Goal: Task Accomplishment & Management: Manage account settings

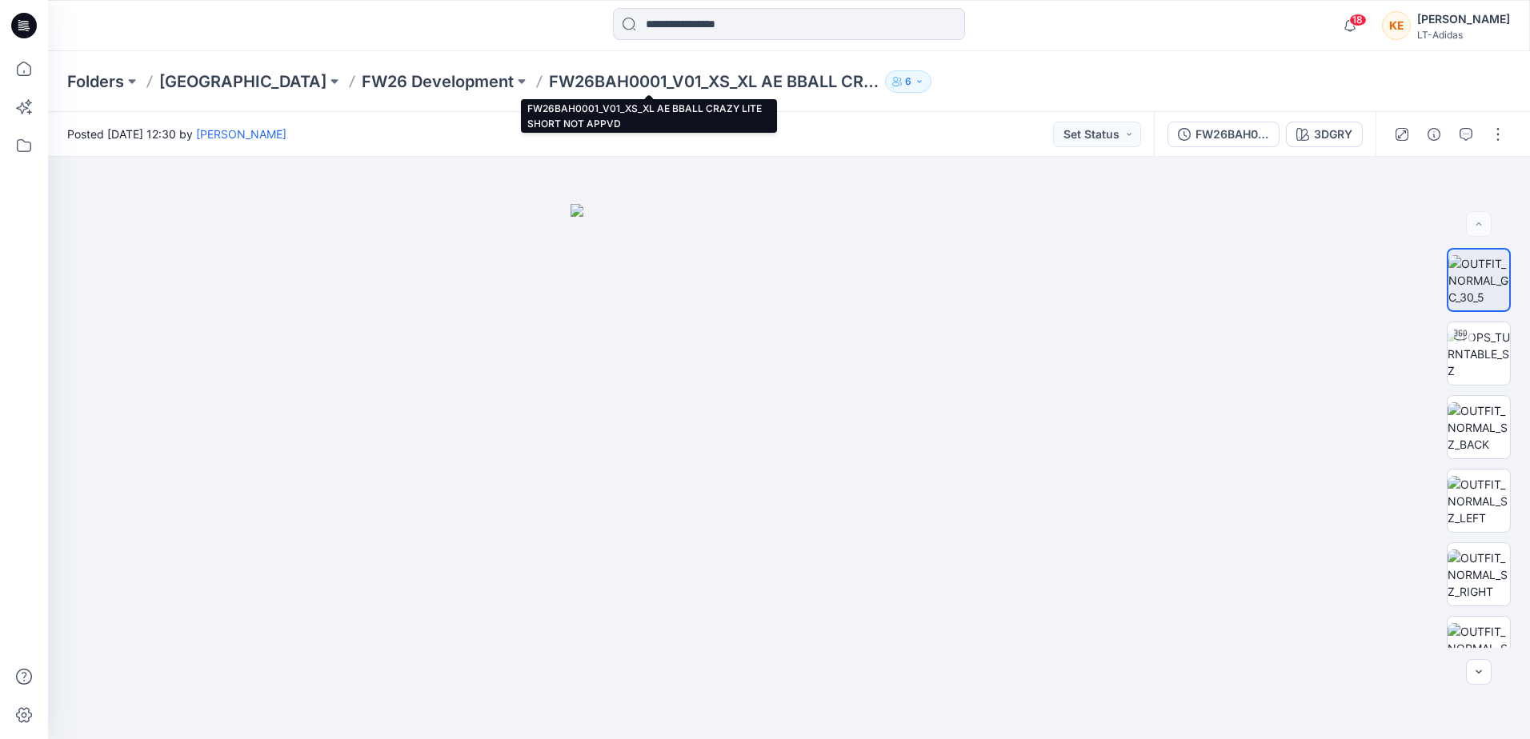
click at [593, 79] on p "FW26BAH0001_V01_XS_XL AE BBALL CRAZY LITE SHORT NOT APPVD" at bounding box center [714, 81] width 330 height 22
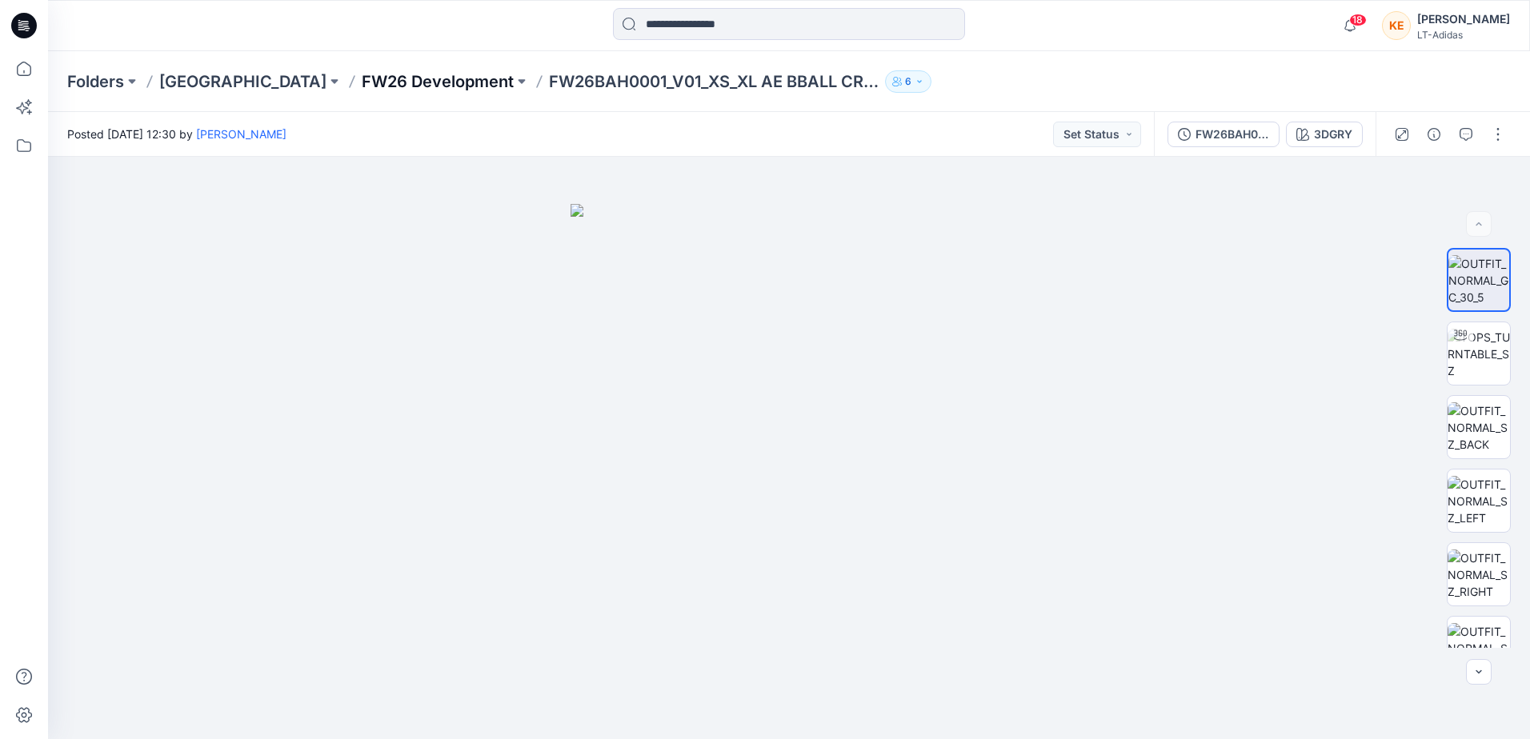
click at [396, 78] on p "FW26 Development" at bounding box center [438, 81] width 152 height 22
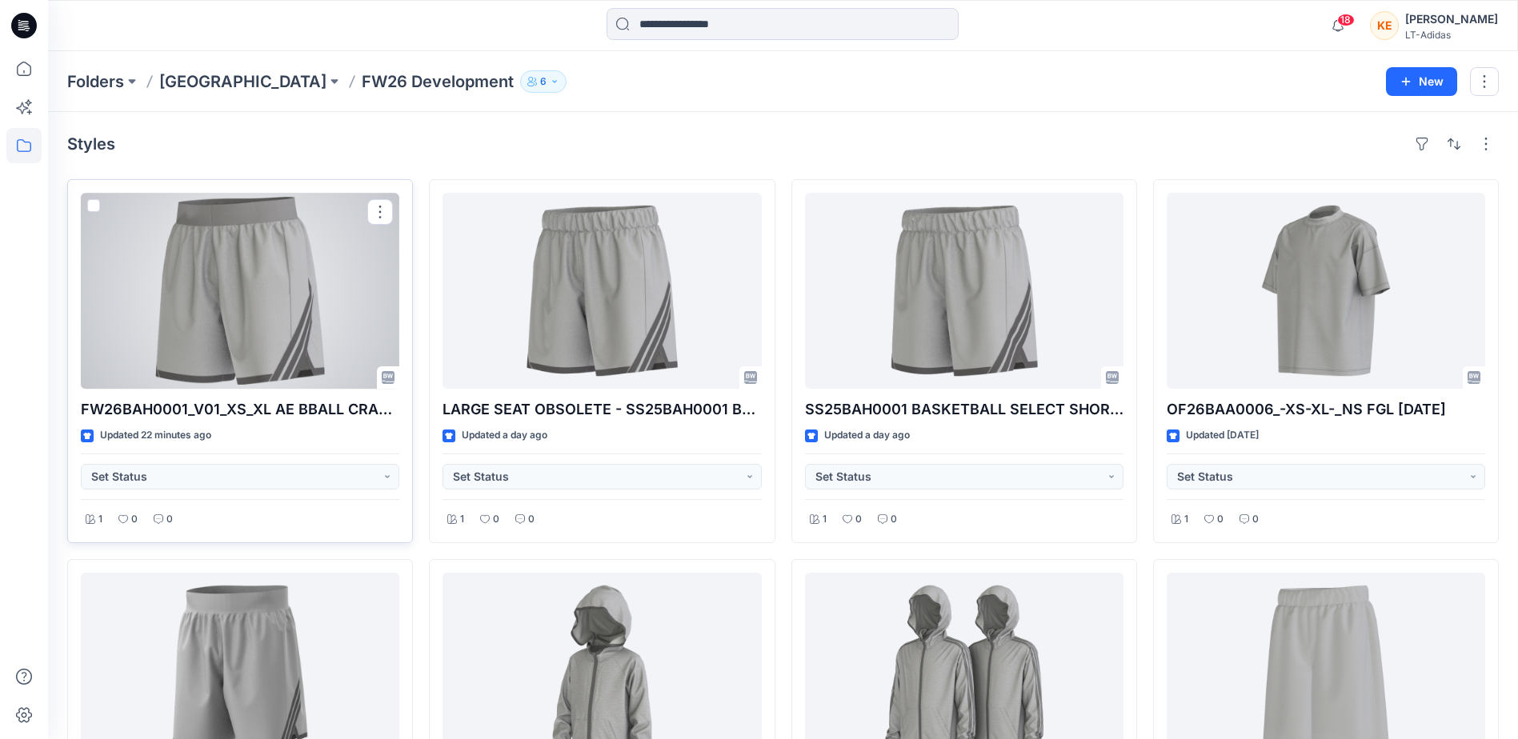
click at [253, 267] on div at bounding box center [240, 291] width 319 height 196
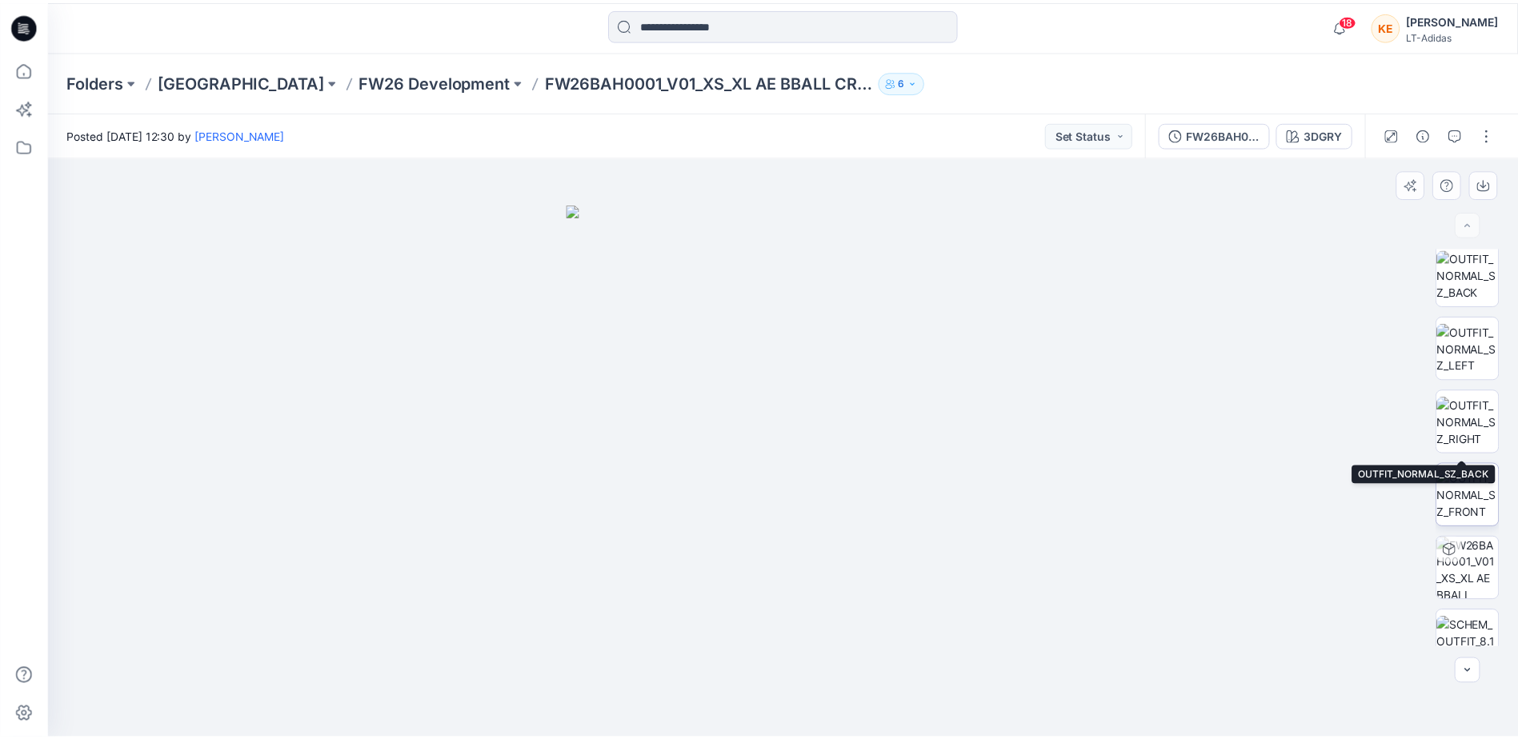
scroll to position [179, 0]
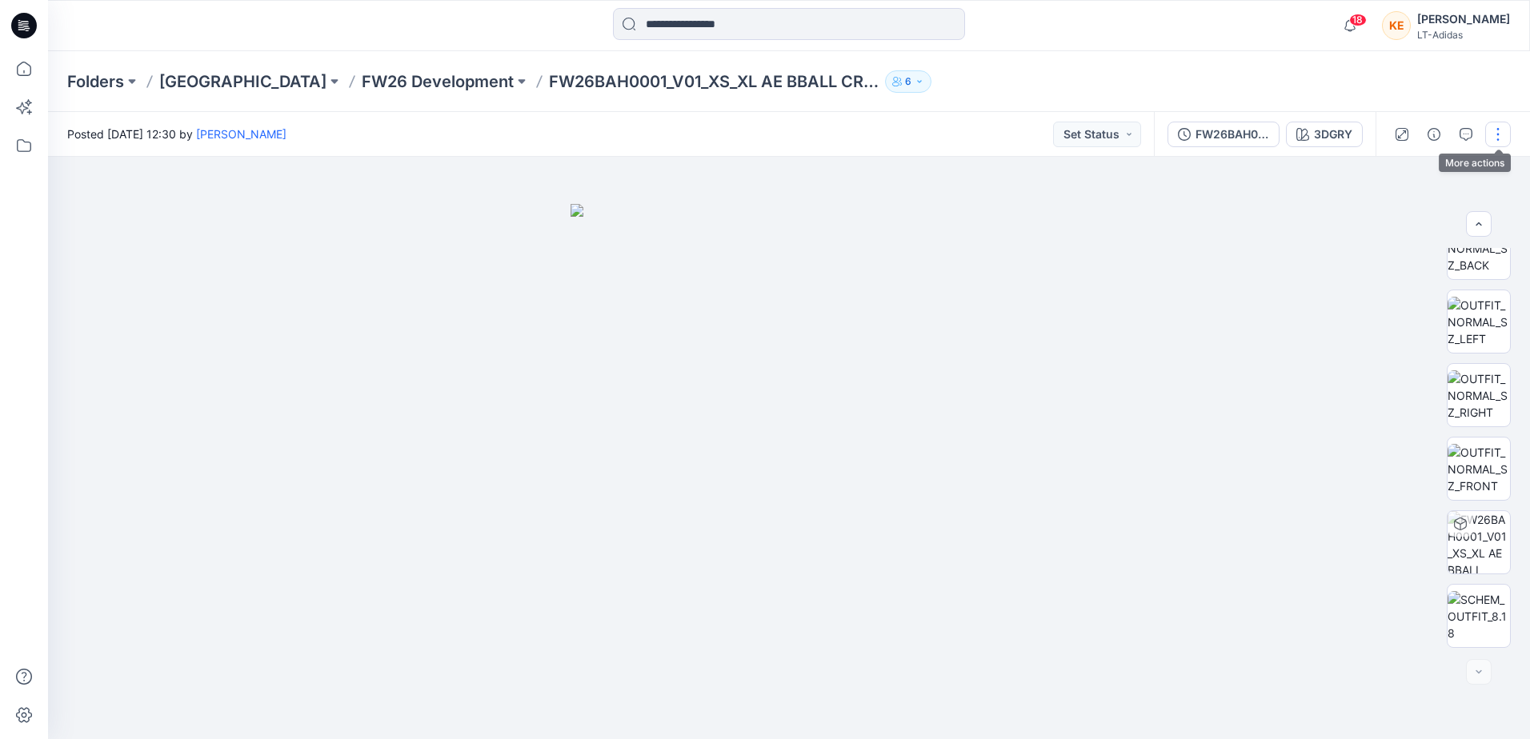
click at [1499, 133] on button "button" at bounding box center [1498, 135] width 26 height 26
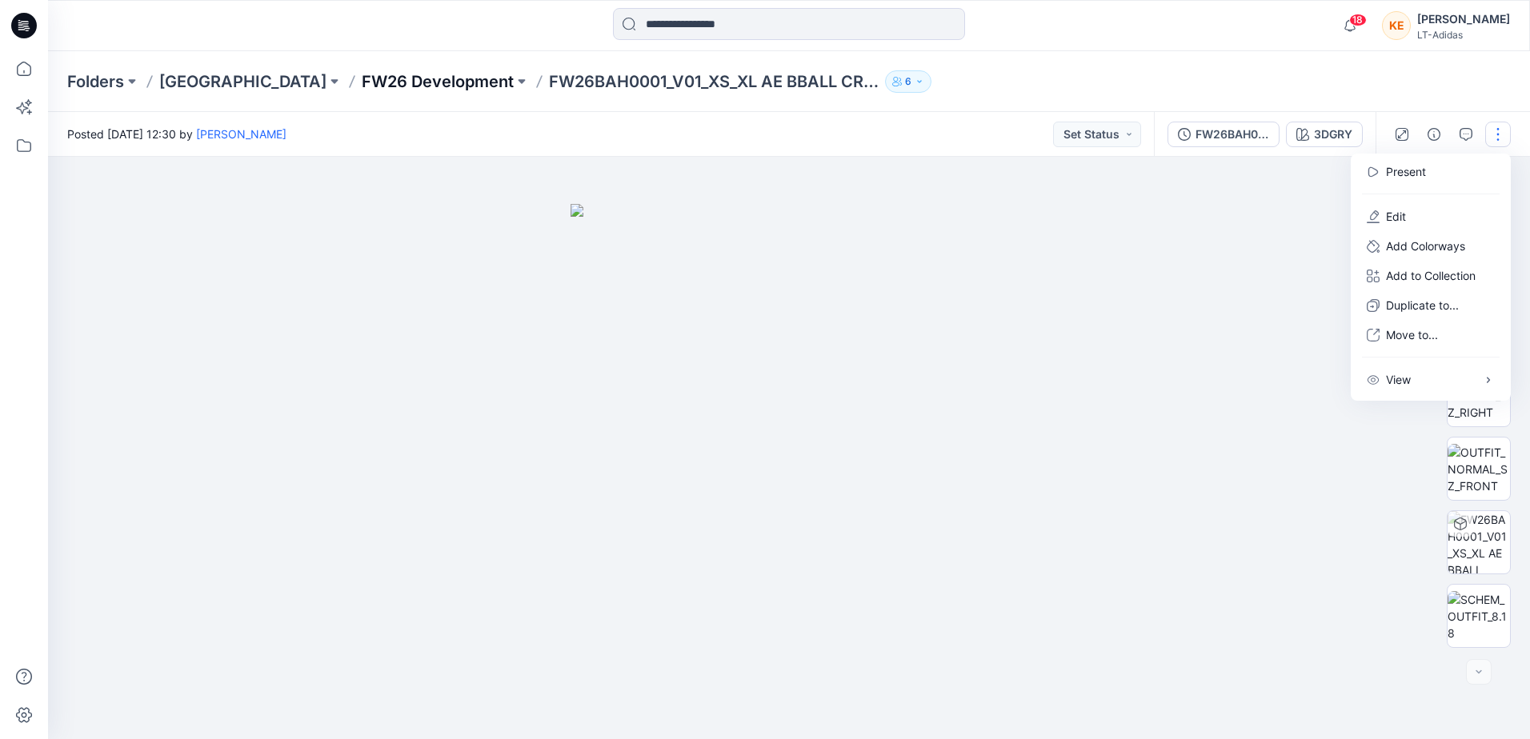
click at [362, 81] on p "FW26 Development" at bounding box center [438, 81] width 152 height 22
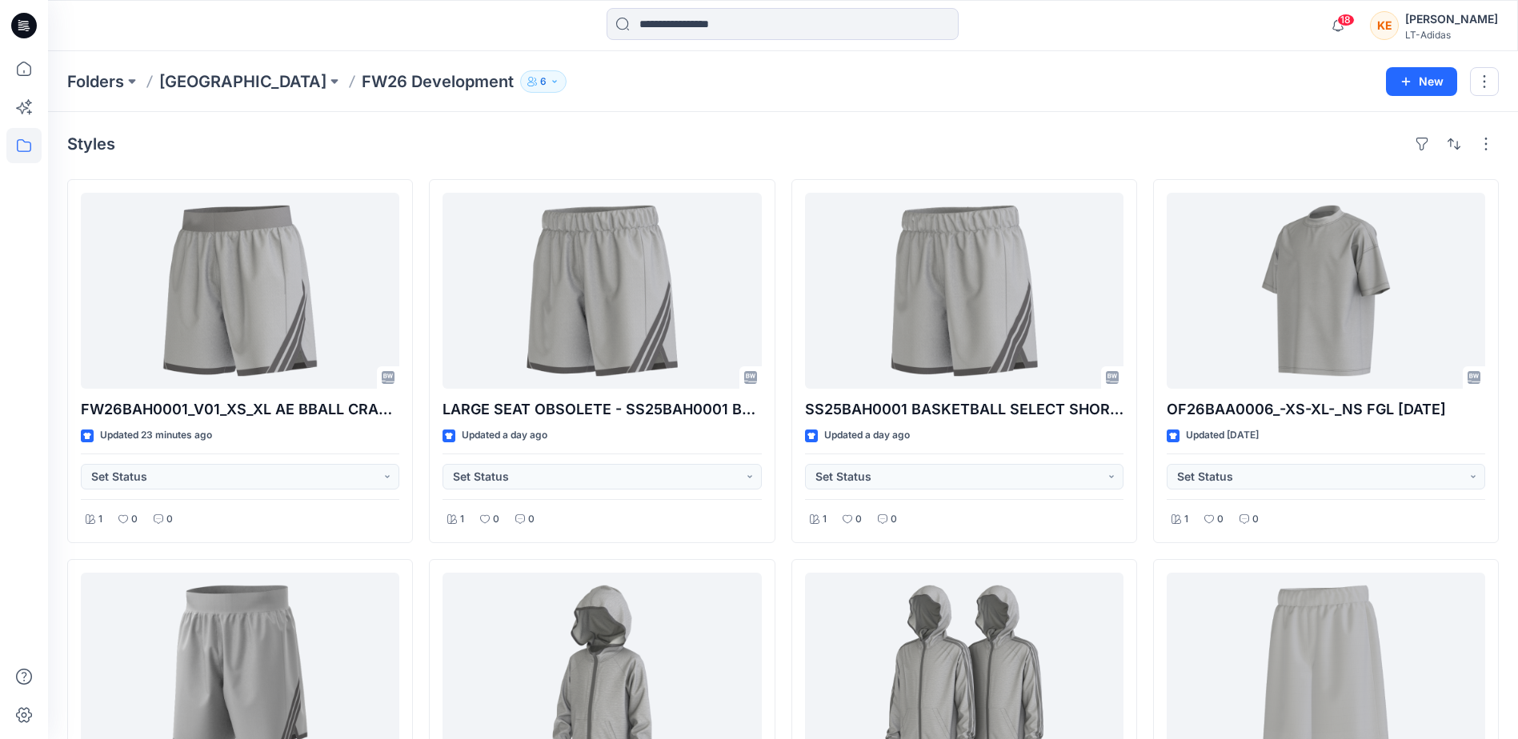
drag, startPoint x: 221, startPoint y: 78, endPoint x: 233, endPoint y: 79, distance: 12.1
click at [221, 78] on p "[GEOGRAPHIC_DATA]" at bounding box center [242, 81] width 167 height 22
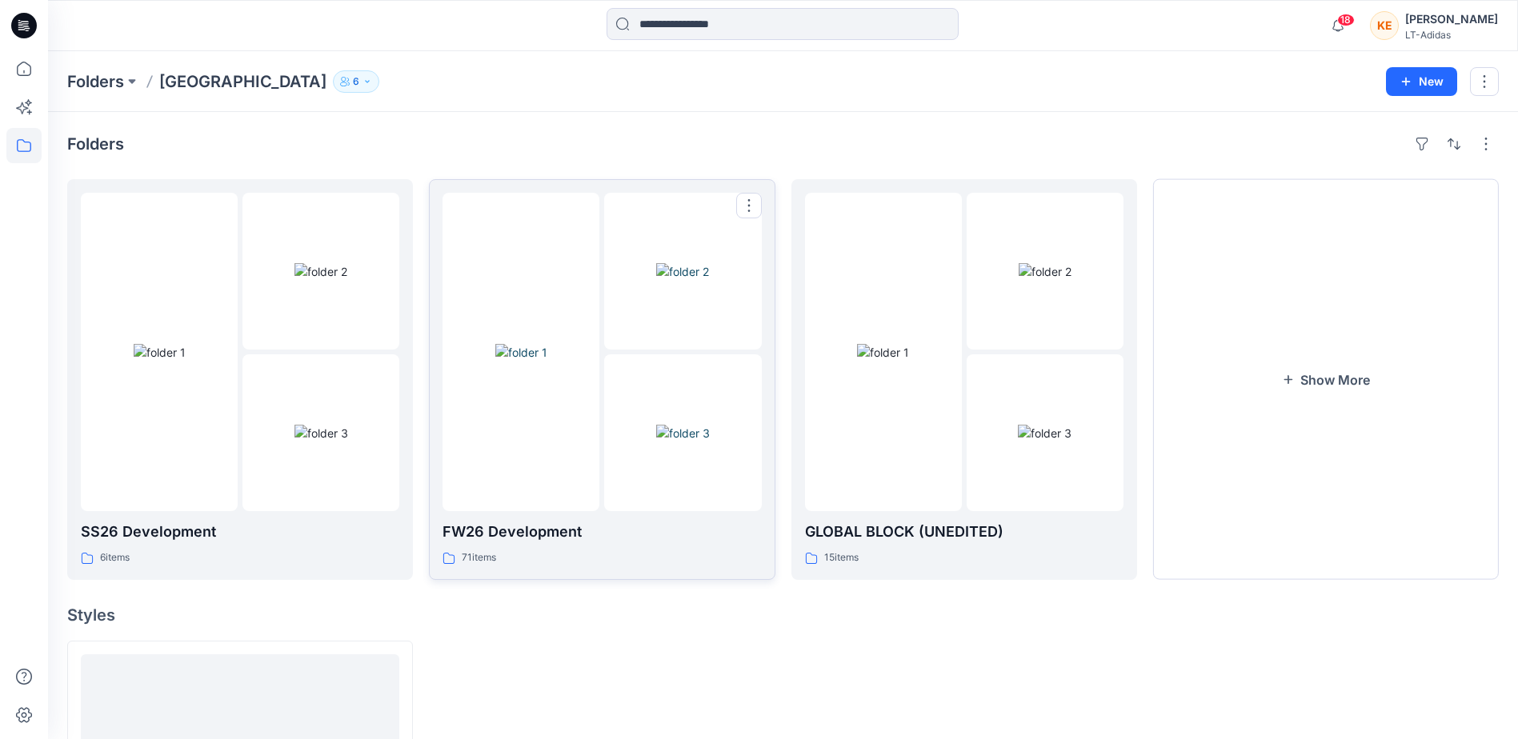
click at [529, 535] on p "FW26 Development" at bounding box center [602, 532] width 319 height 22
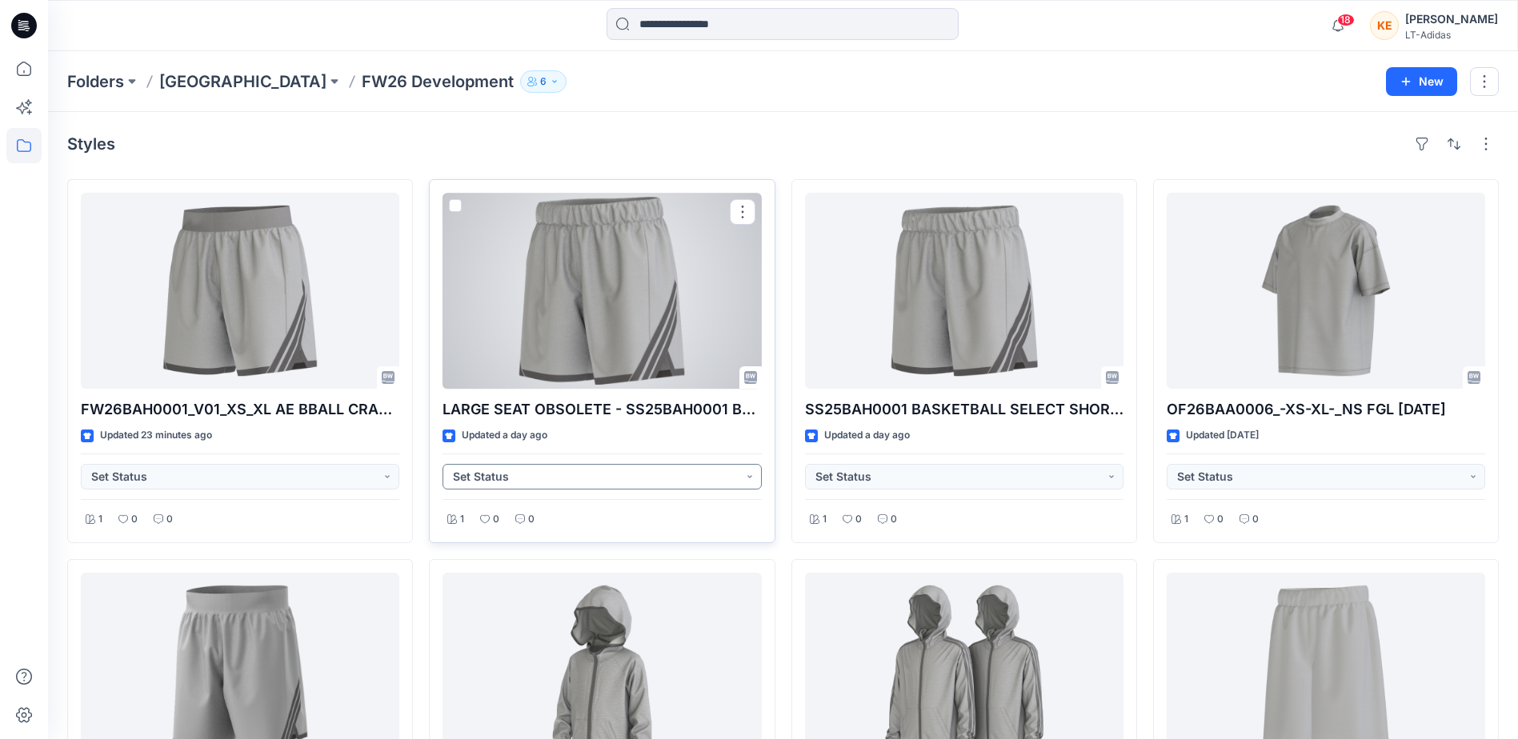
click at [671, 472] on button "Set Status" at bounding box center [602, 477] width 319 height 26
click at [499, 583] on p "Rejected" at bounding box center [498, 586] width 46 height 21
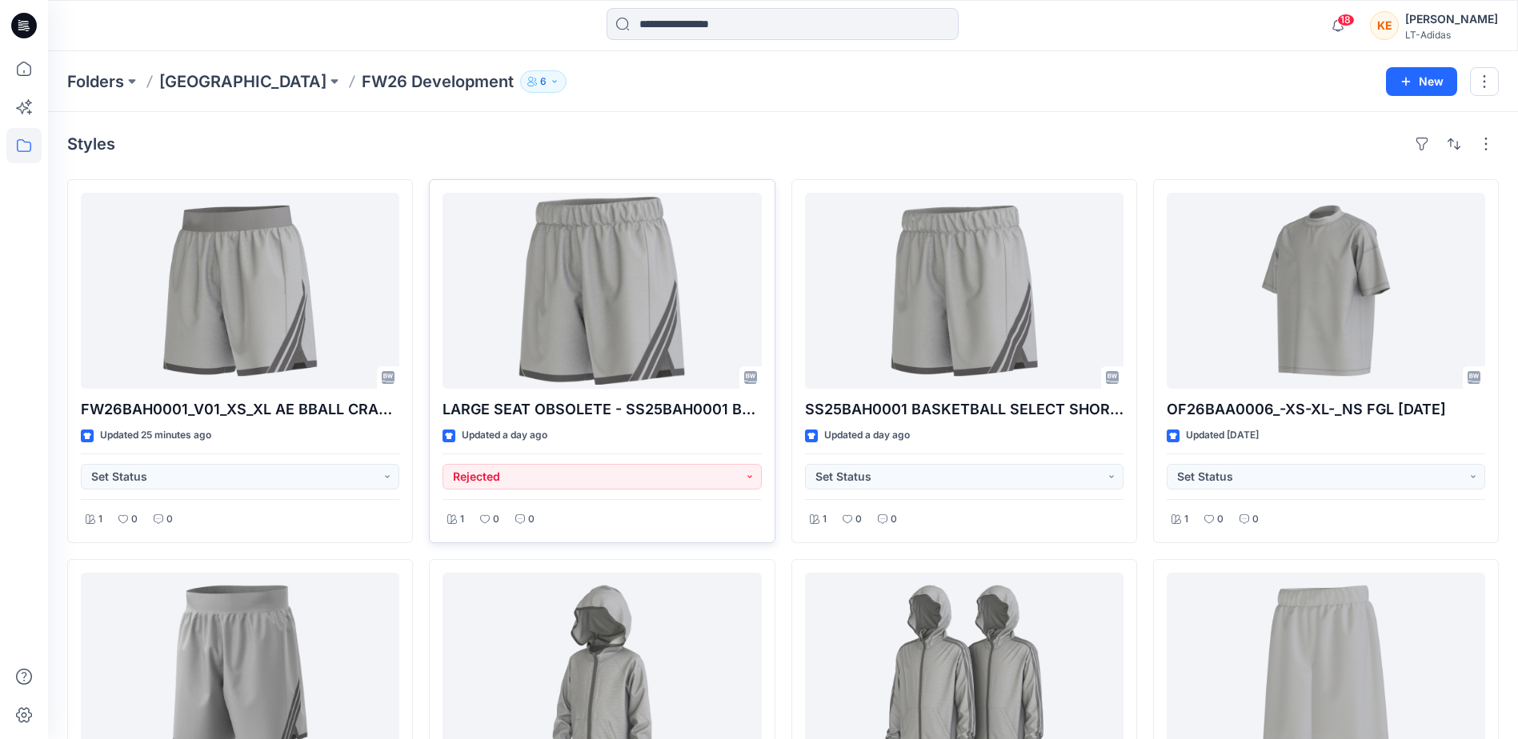
click at [520, 88] on button "6" at bounding box center [543, 81] width 46 height 22
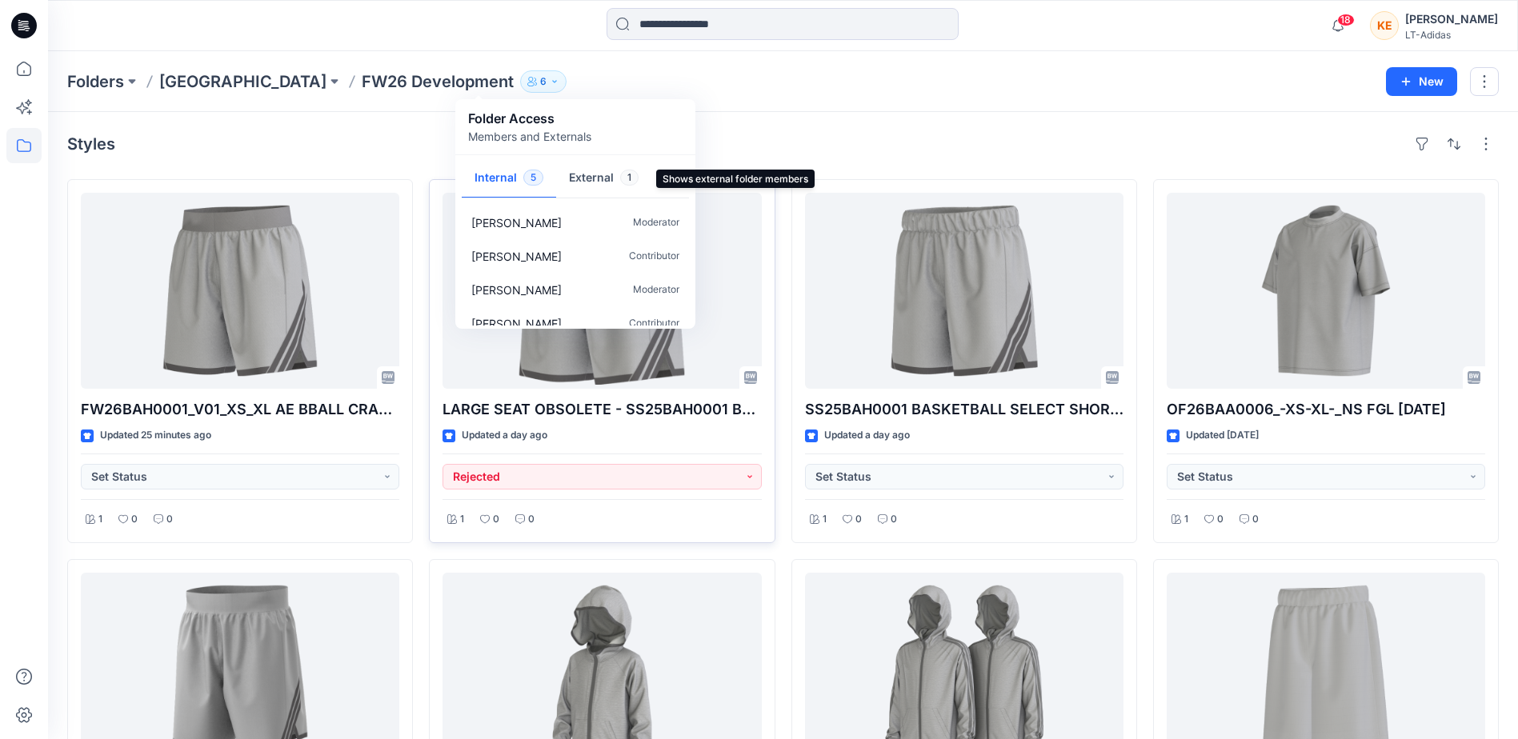
click at [610, 179] on button "External 1" at bounding box center [603, 178] width 95 height 41
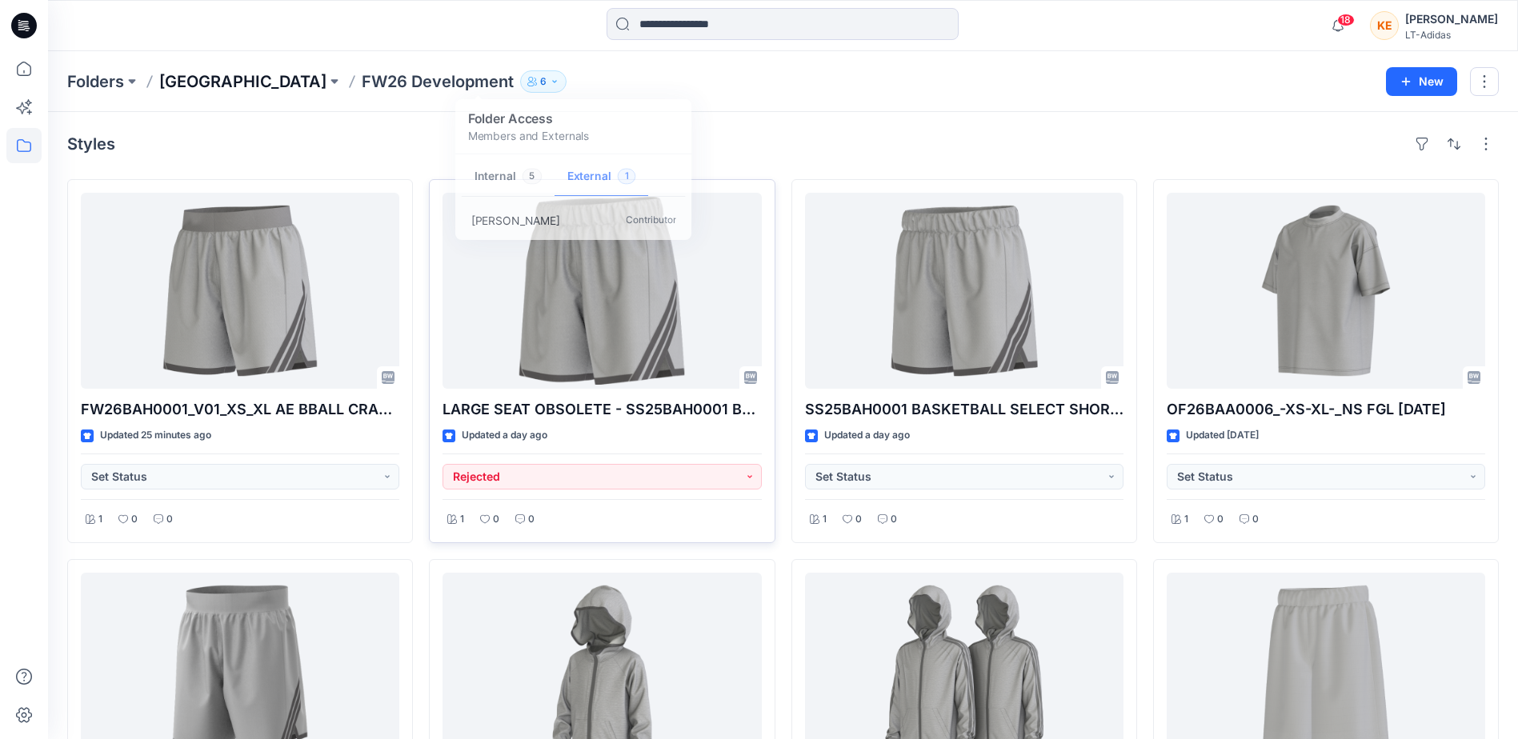
click at [217, 79] on p "[GEOGRAPHIC_DATA]" at bounding box center [242, 81] width 167 height 22
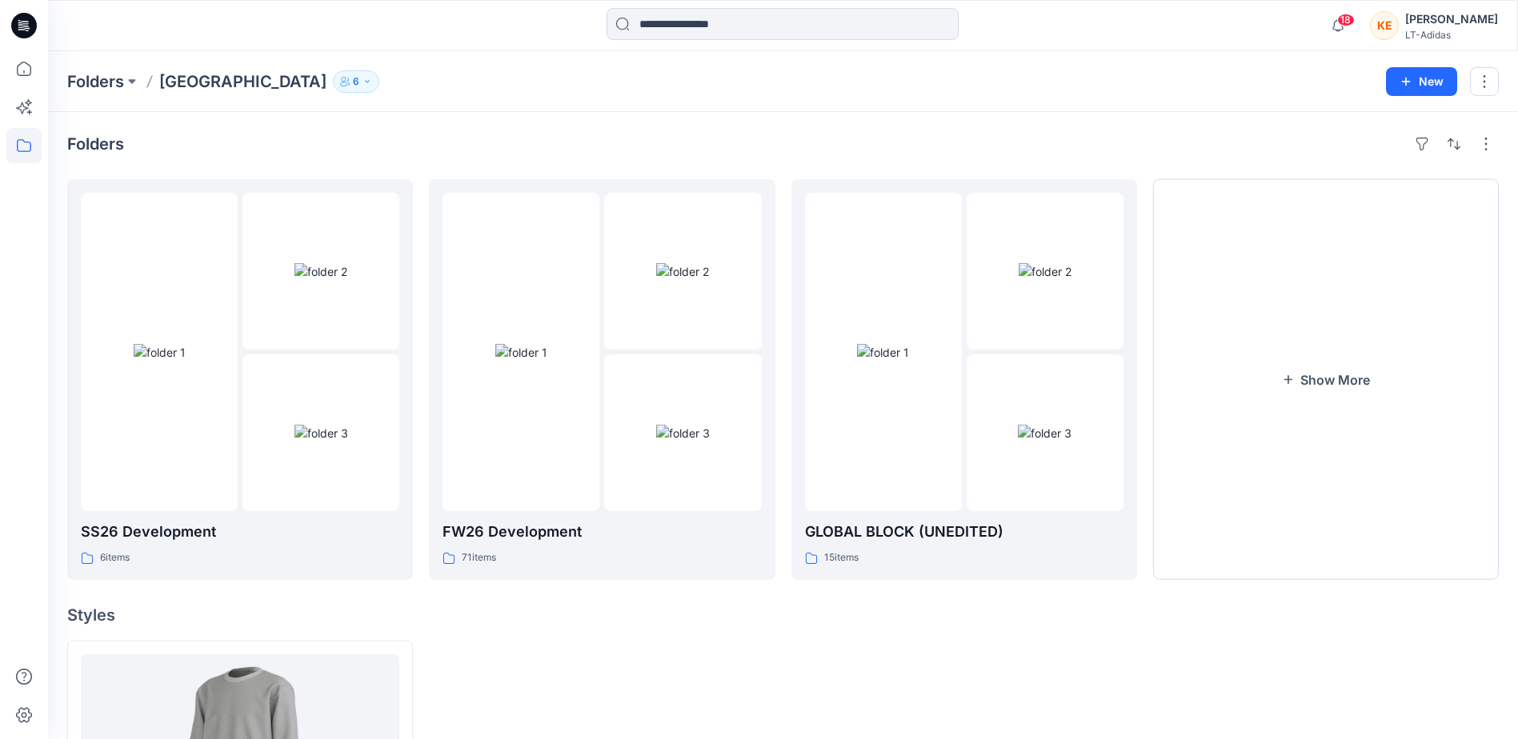
click at [333, 88] on button "6" at bounding box center [356, 81] width 46 height 22
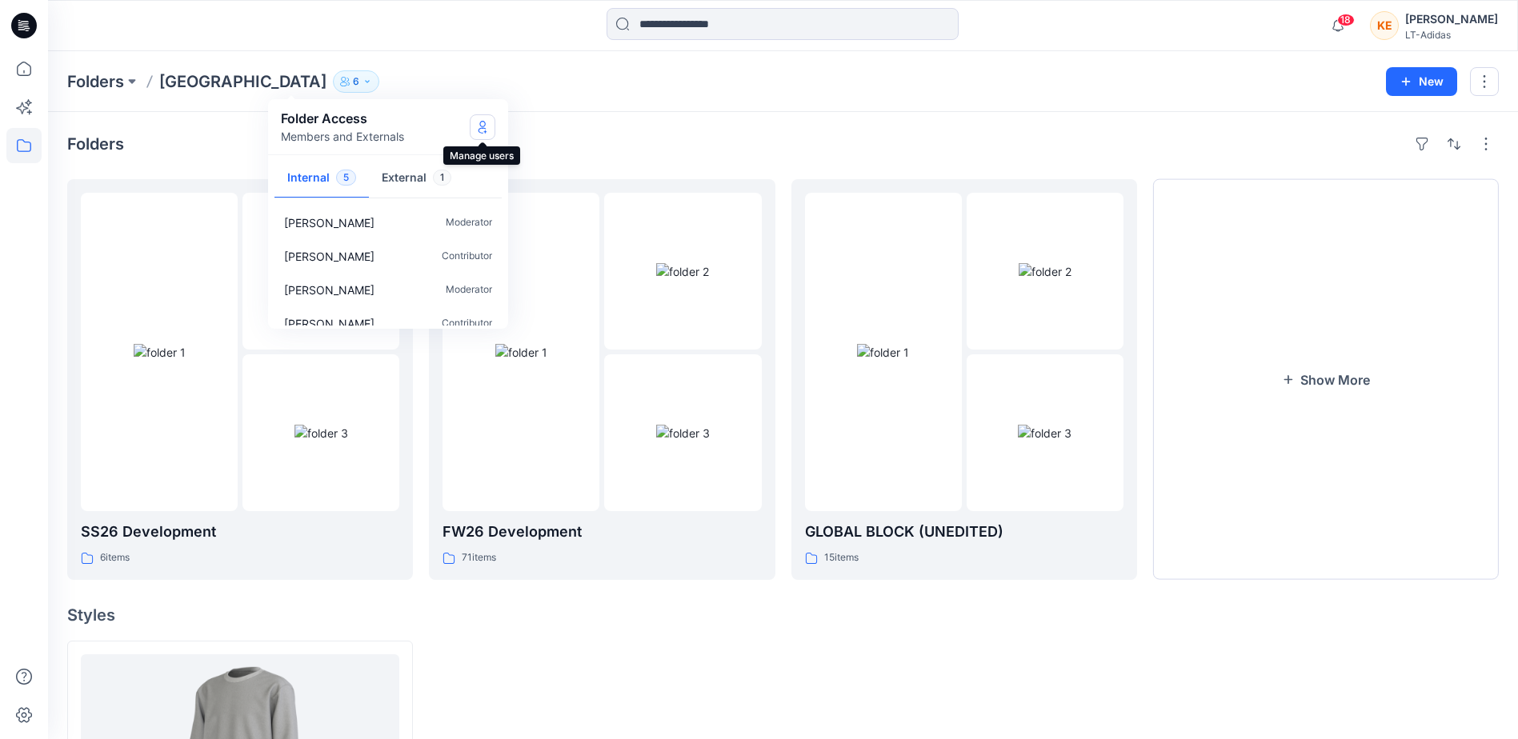
click at [486, 130] on icon "Manage Users" at bounding box center [482, 127] width 13 height 13
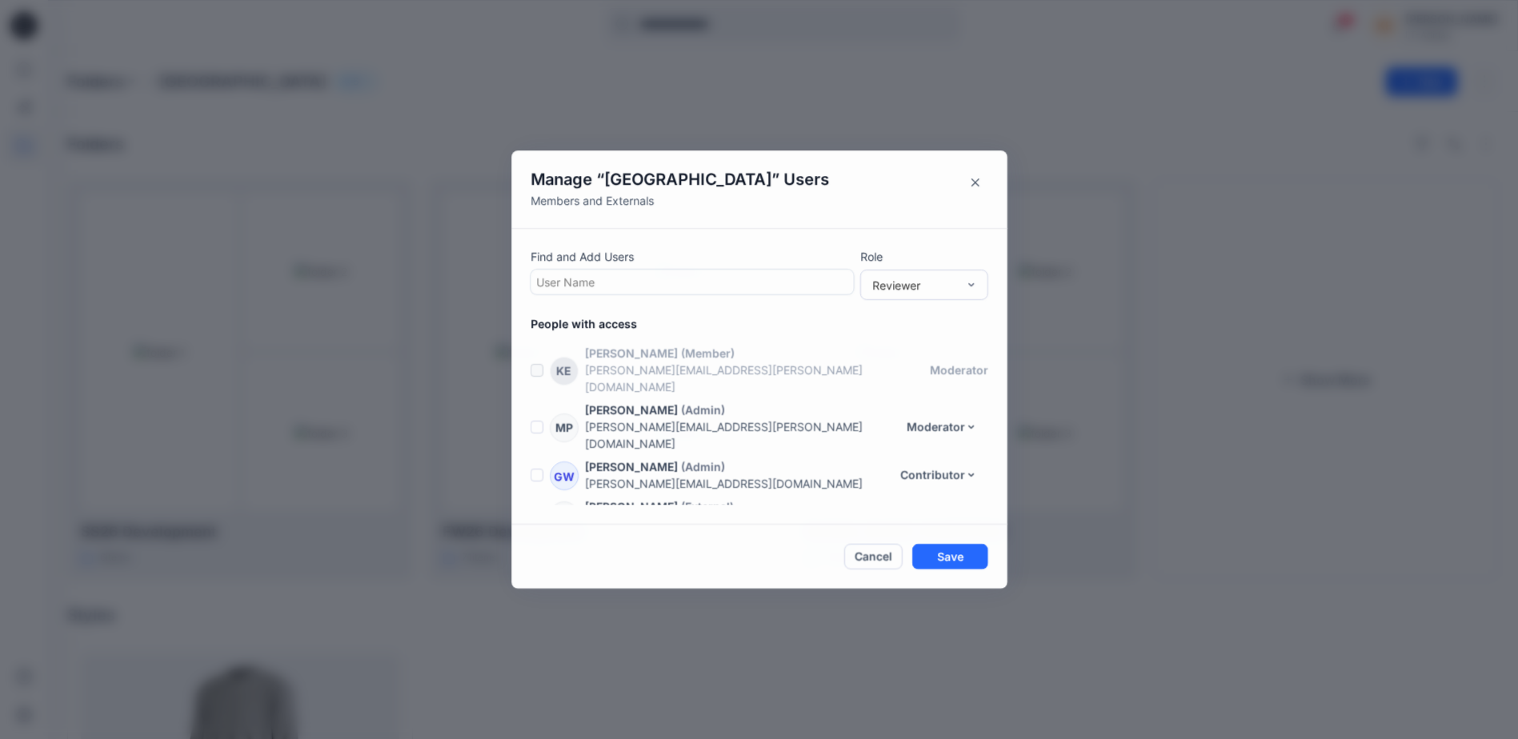
scroll to position [74, 0]
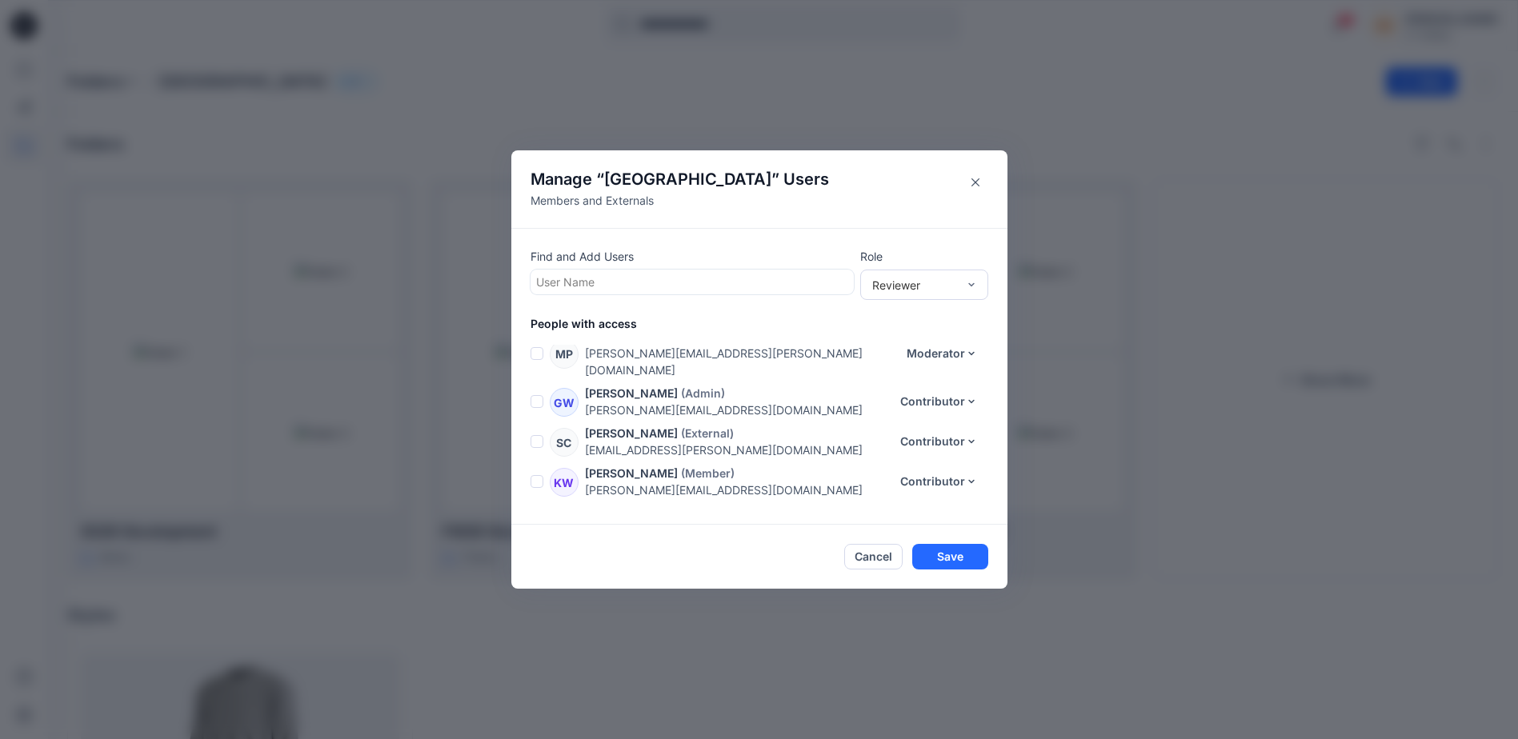
click at [541, 435] on span at bounding box center [537, 441] width 13 height 13
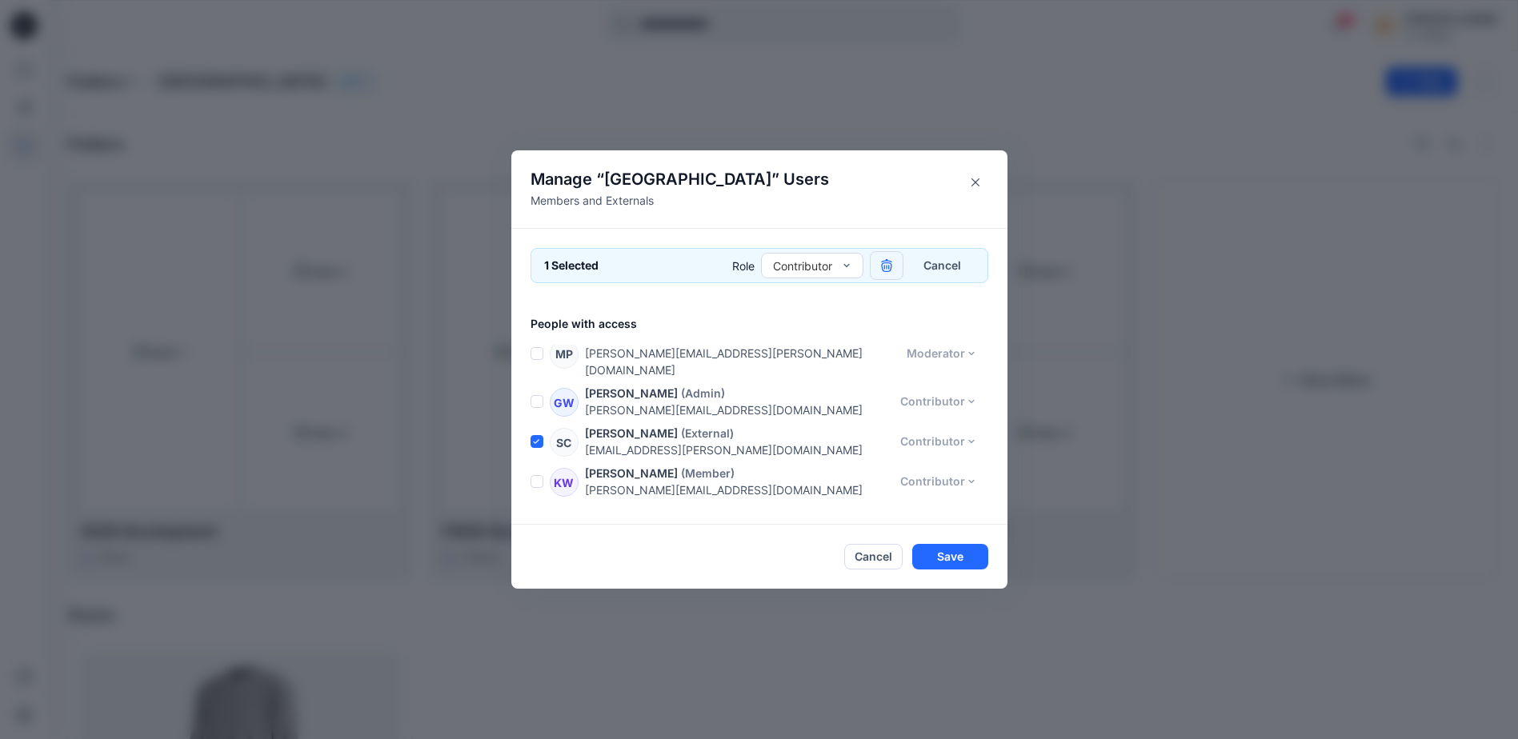
click at [886, 263] on icon "button" at bounding box center [886, 265] width 13 height 13
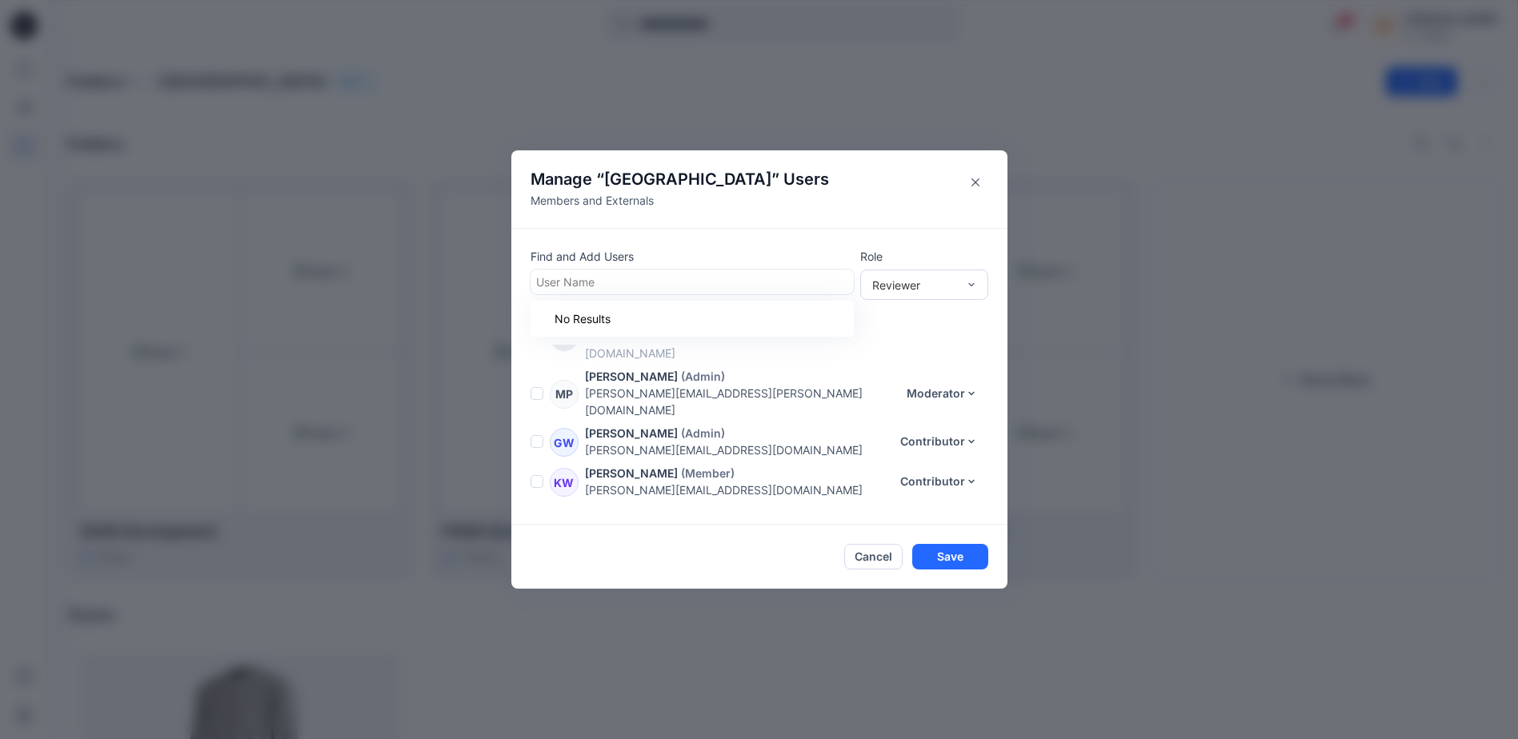
click at [623, 279] on div at bounding box center [692, 282] width 312 height 20
type input "*"
click at [959, 562] on button "Save" at bounding box center [950, 557] width 76 height 26
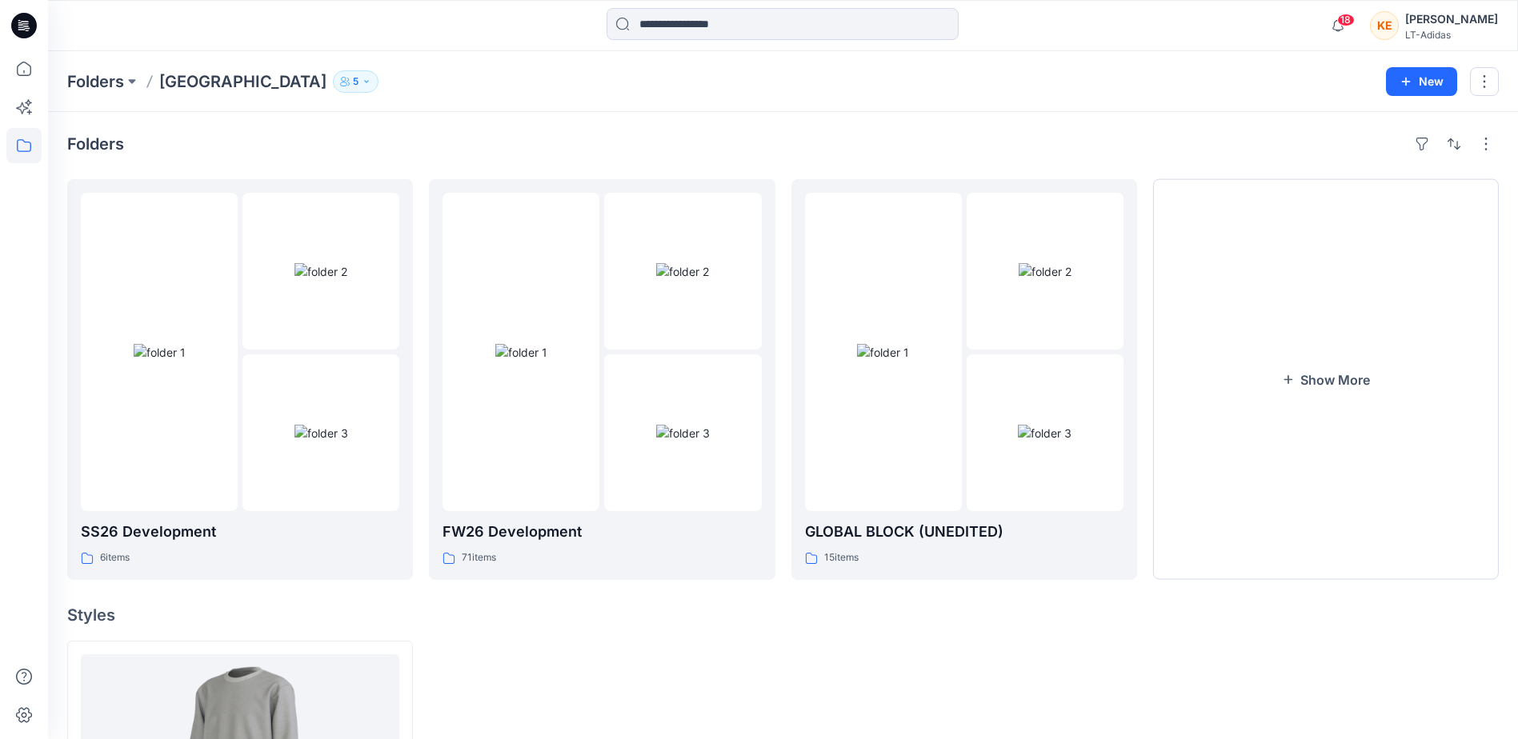
click at [362, 77] on icon "button" at bounding box center [367, 82] width 10 height 10
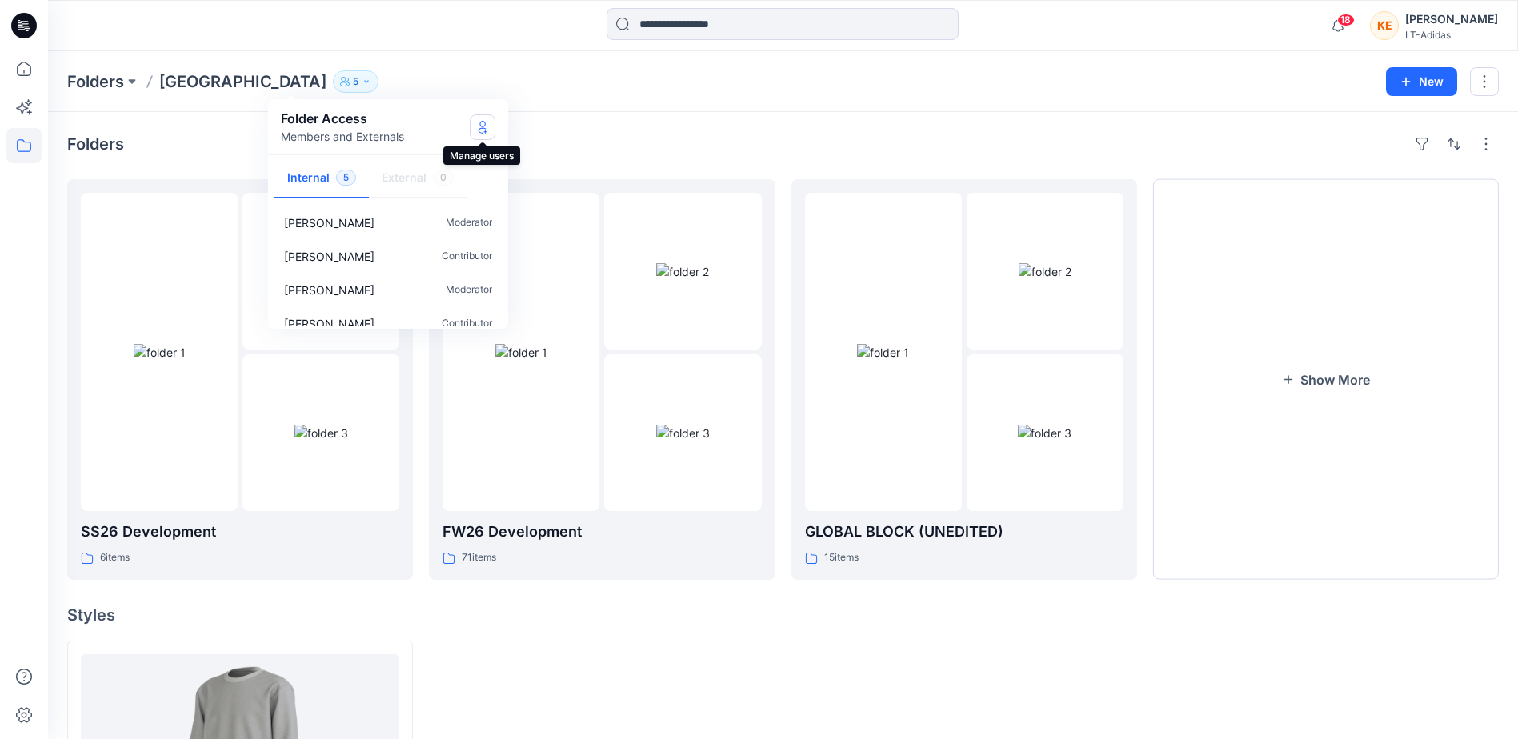
click at [485, 131] on icon "Manage Users" at bounding box center [482, 127] width 6 height 13
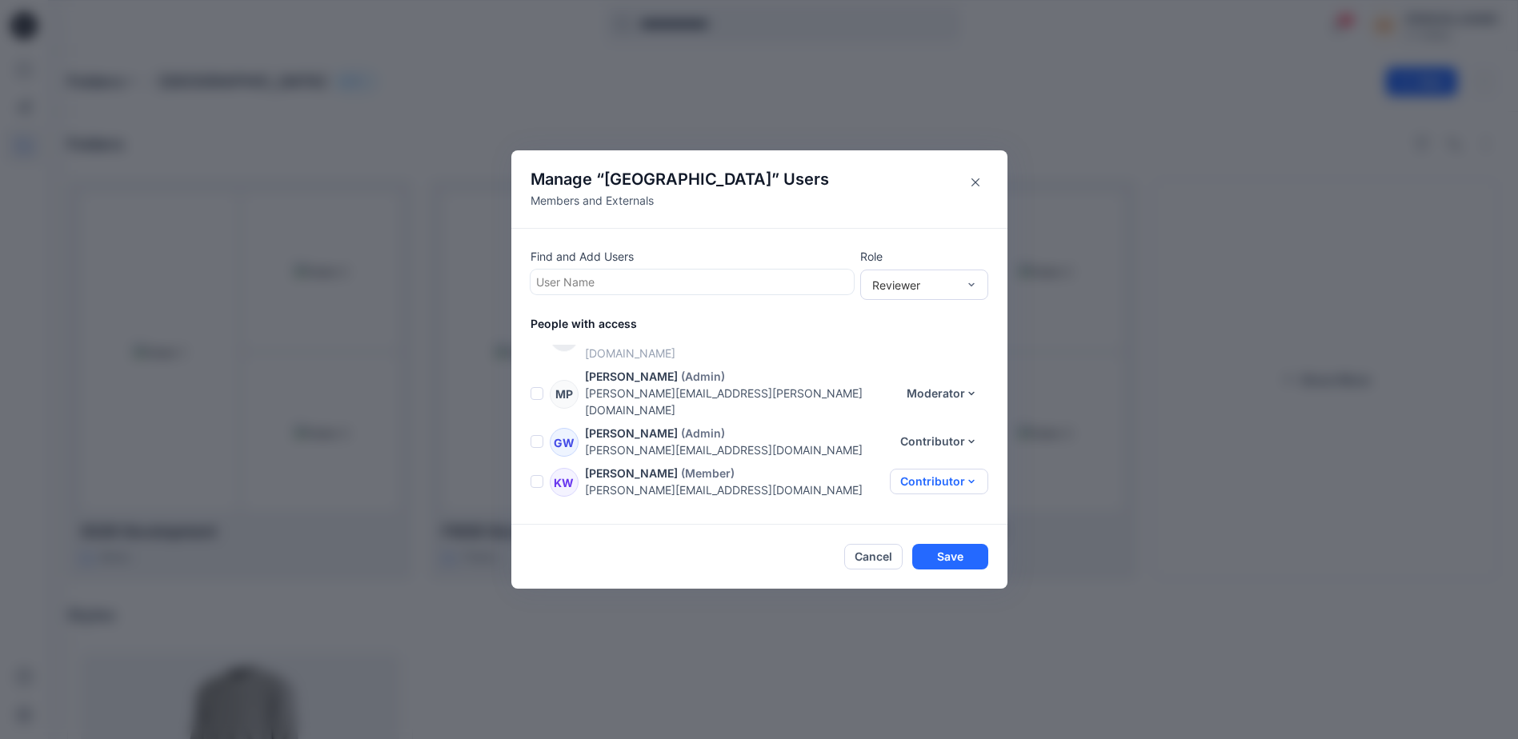
scroll to position [0, 0]
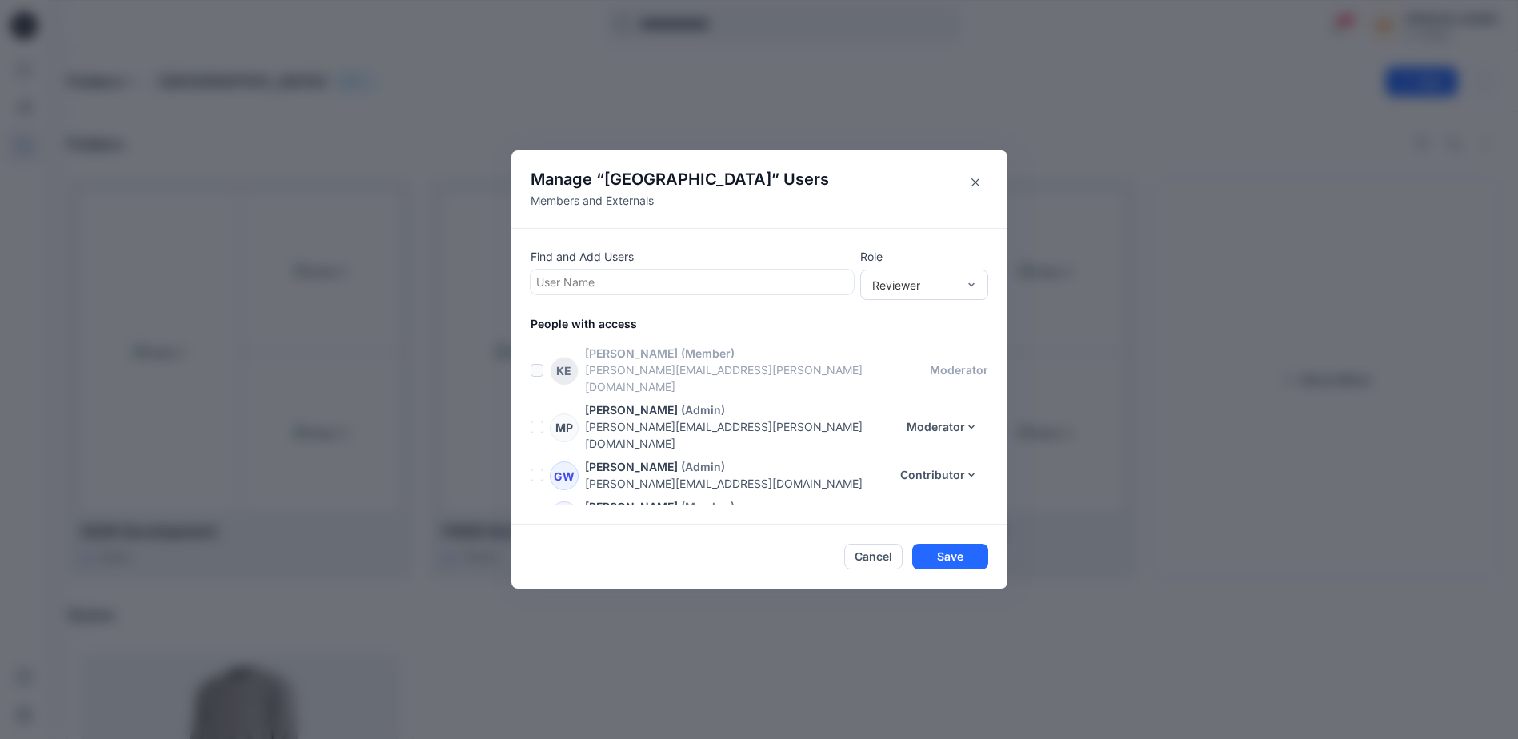
click at [686, 283] on div at bounding box center [692, 282] width 312 height 20
type input "*"
click at [962, 559] on button "Save" at bounding box center [950, 557] width 76 height 26
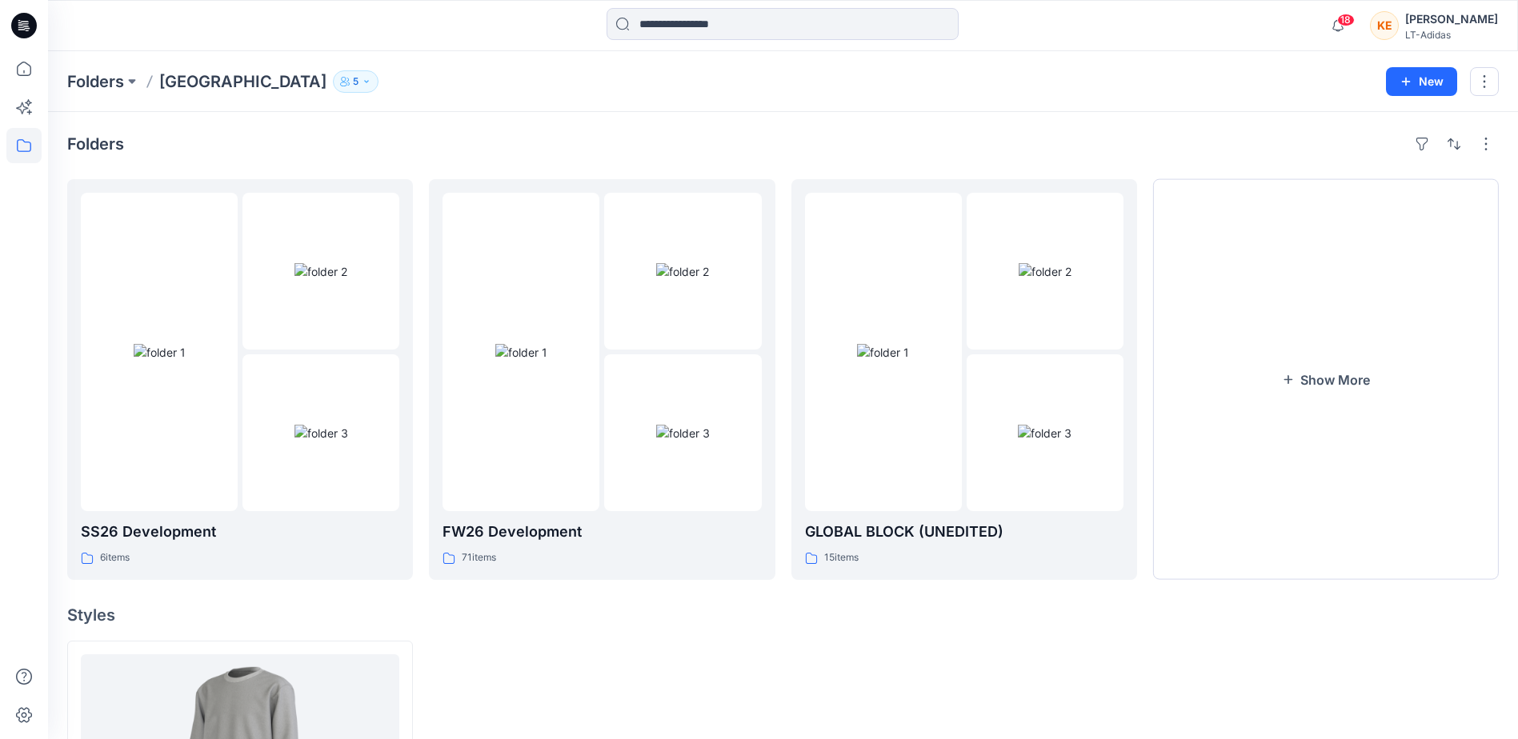
click at [340, 85] on icon "button" at bounding box center [345, 82] width 10 height 10
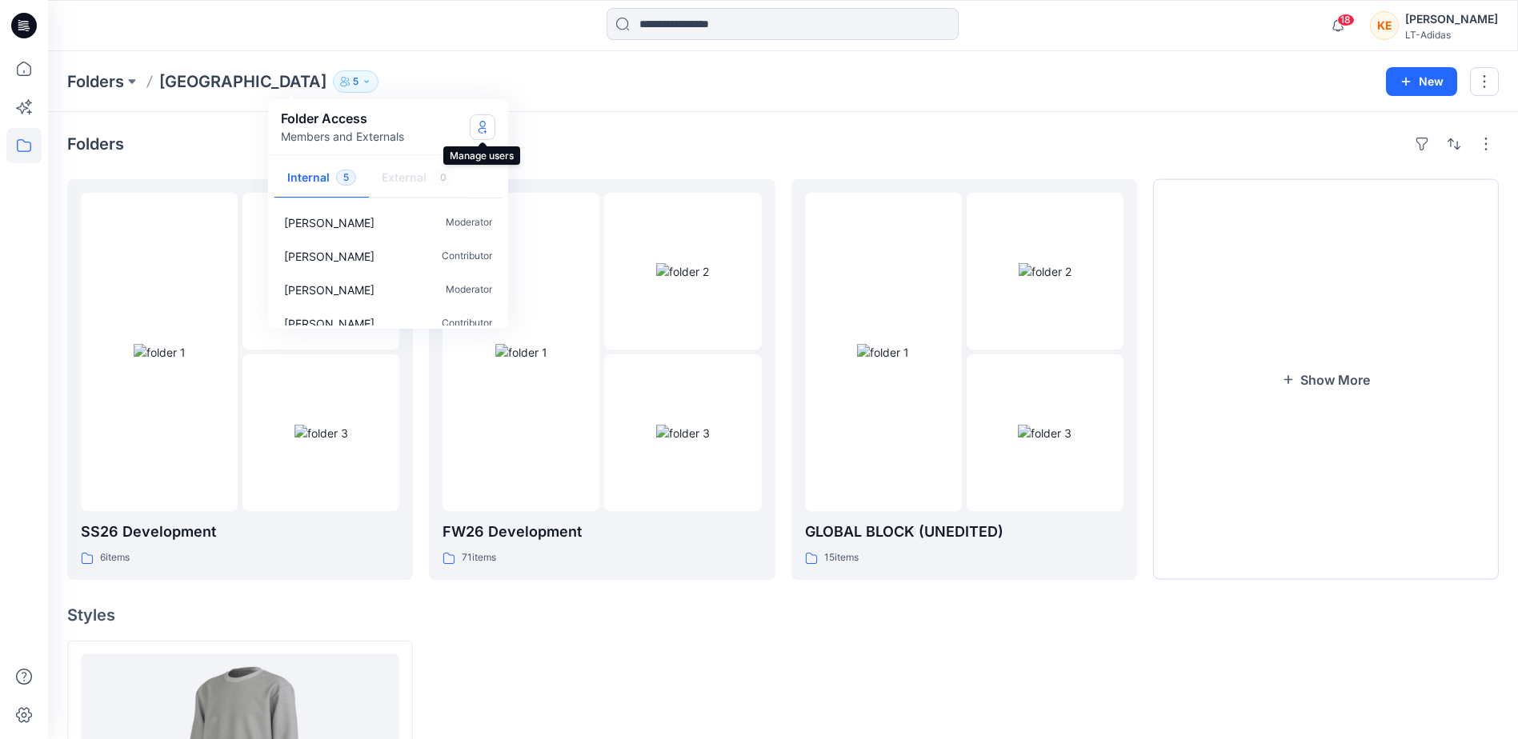
click at [487, 133] on icon "Manage Users" at bounding box center [482, 127] width 13 height 13
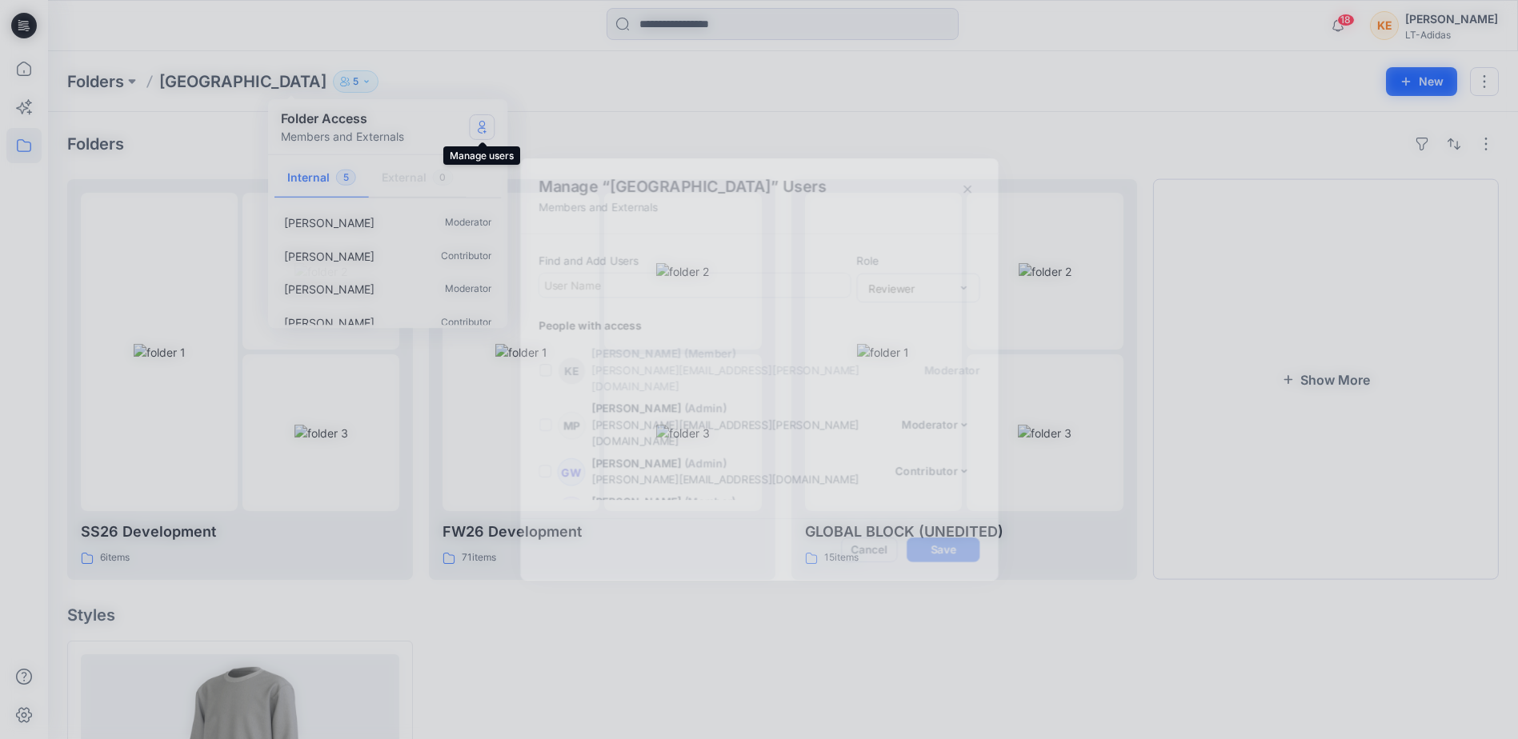
scroll to position [34, 0]
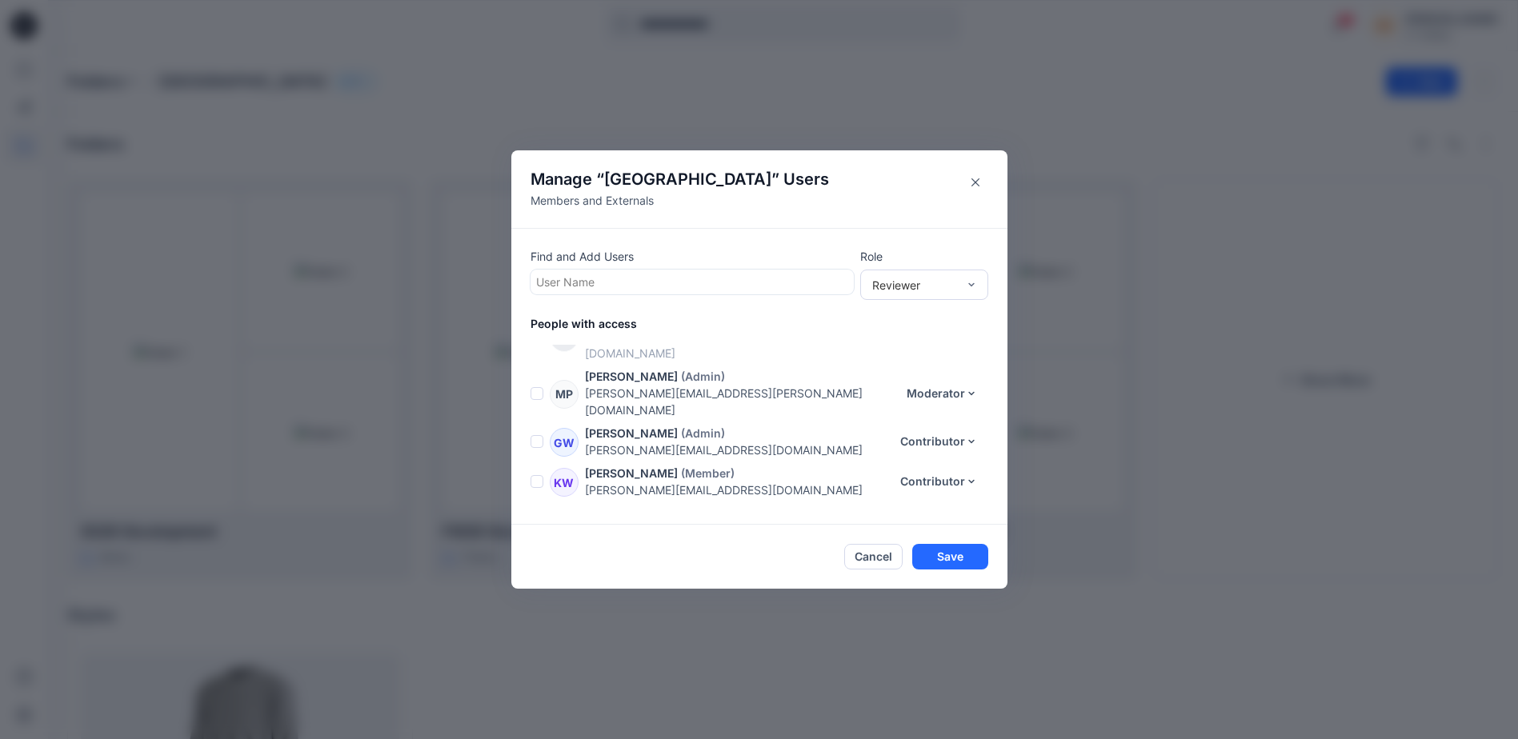
click at [609, 283] on div at bounding box center [692, 282] width 312 height 20
type input "*"
click at [960, 559] on button "Save" at bounding box center [950, 557] width 76 height 26
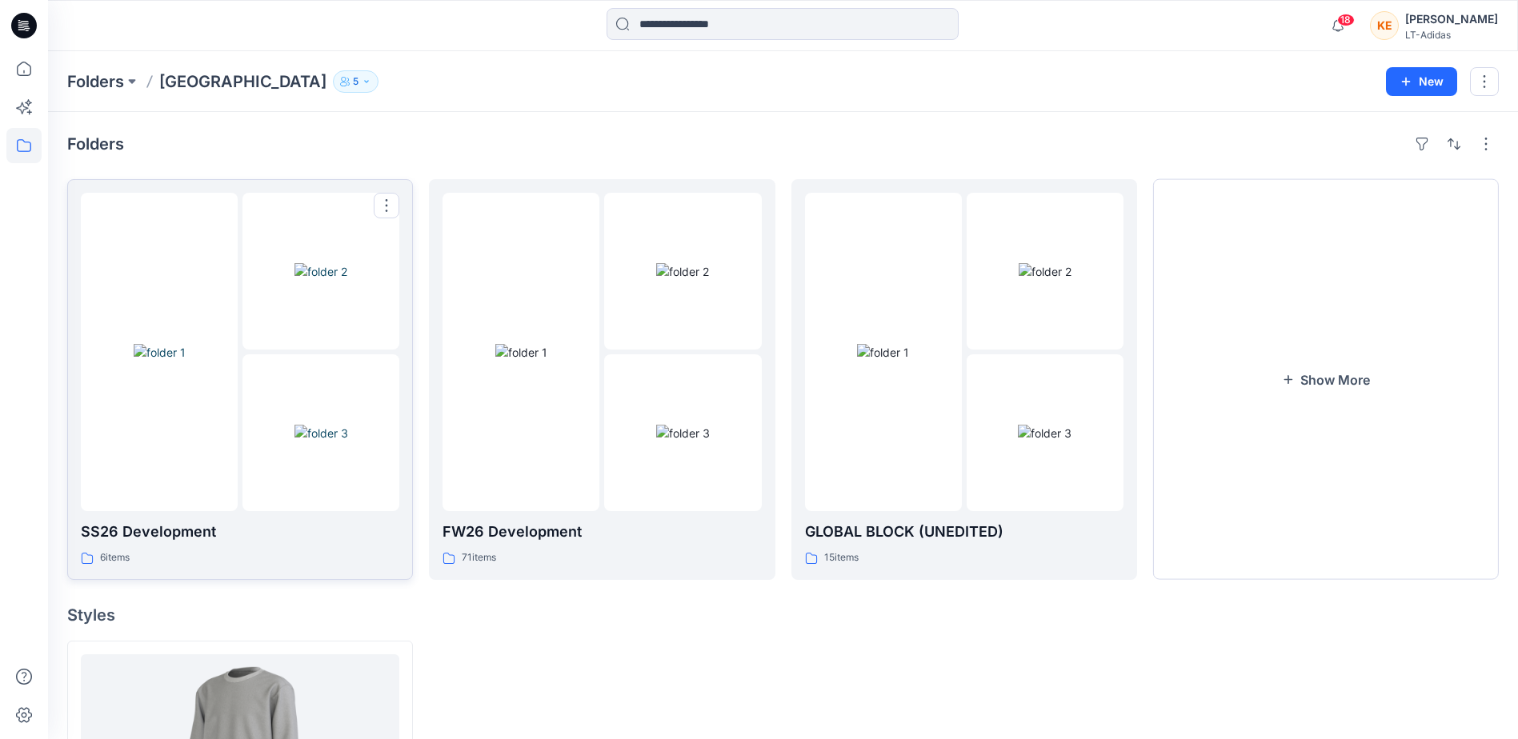
click at [263, 535] on p "SS26 Development" at bounding box center [240, 532] width 319 height 22
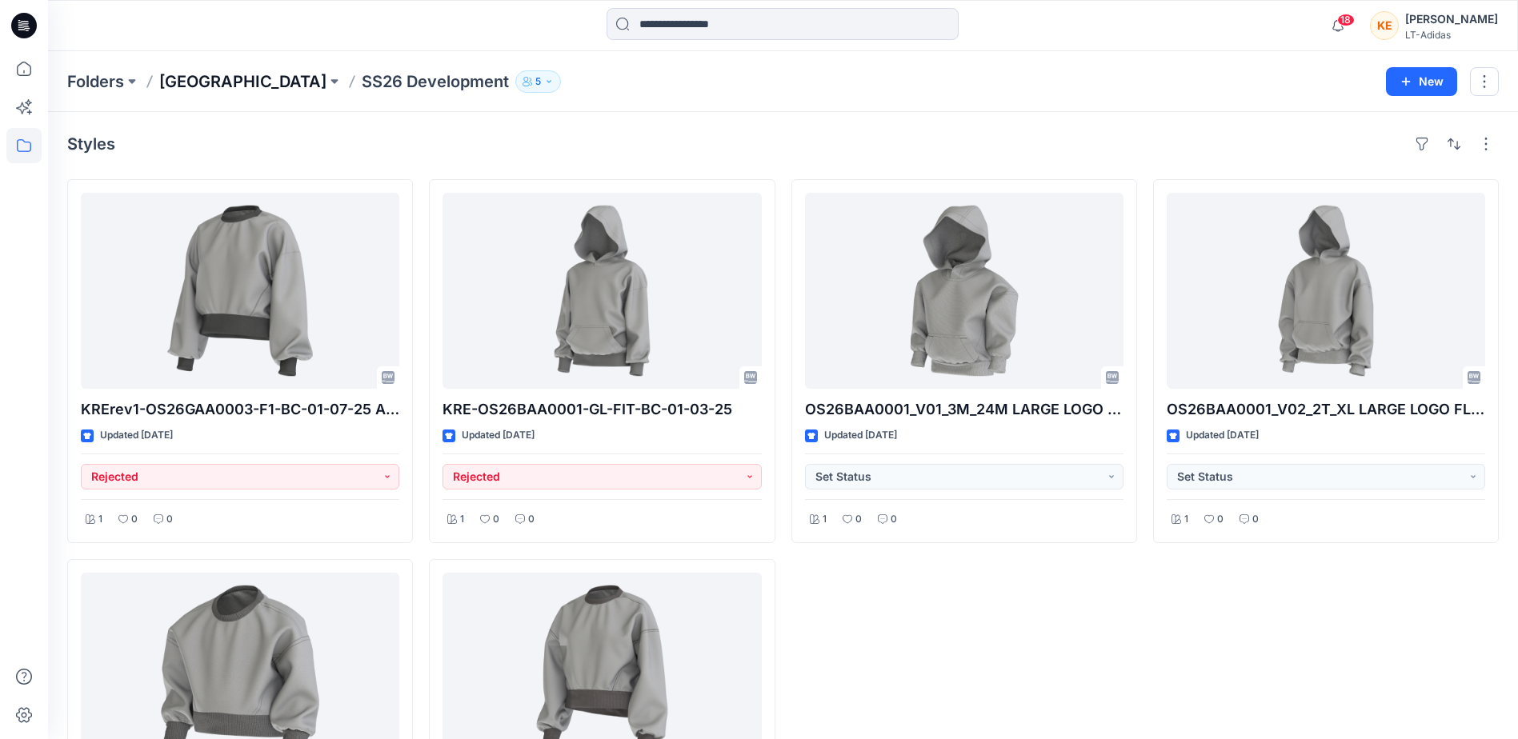
click at [191, 76] on p "[GEOGRAPHIC_DATA]" at bounding box center [242, 81] width 167 height 22
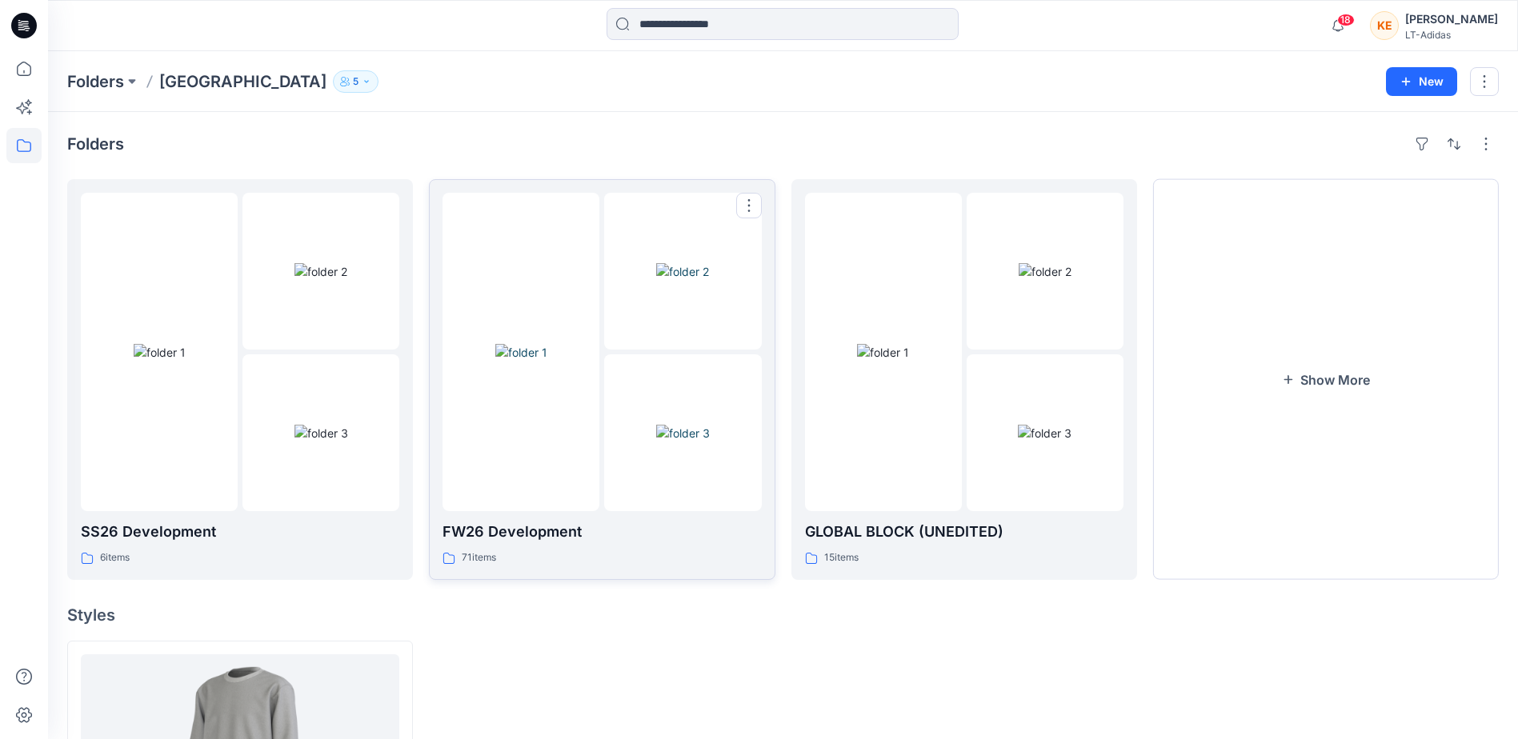
click at [534, 505] on div at bounding box center [521, 352] width 157 height 319
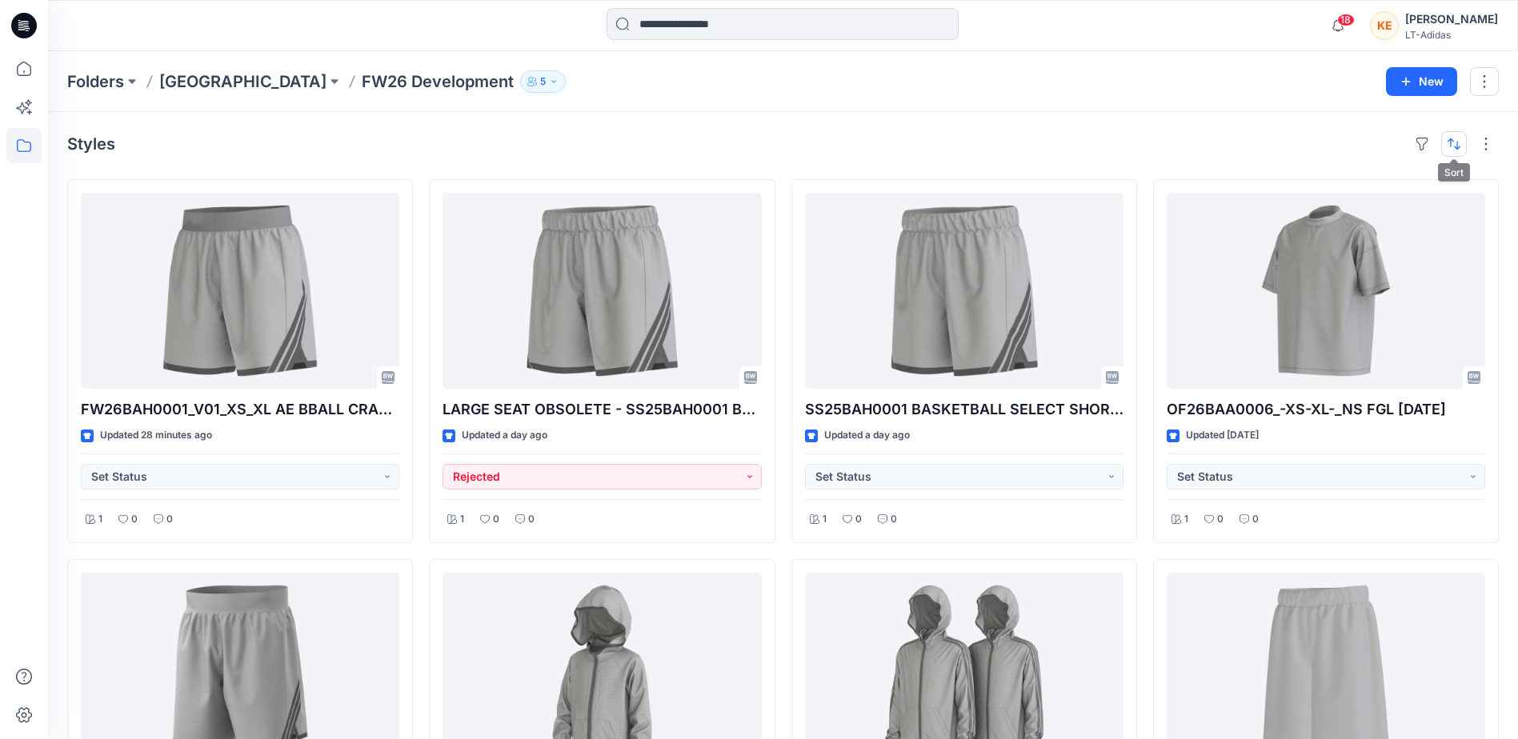
click at [1453, 142] on button "button" at bounding box center [1454, 144] width 26 height 26
click at [1384, 217] on p "A to Z" at bounding box center [1400, 220] width 101 height 17
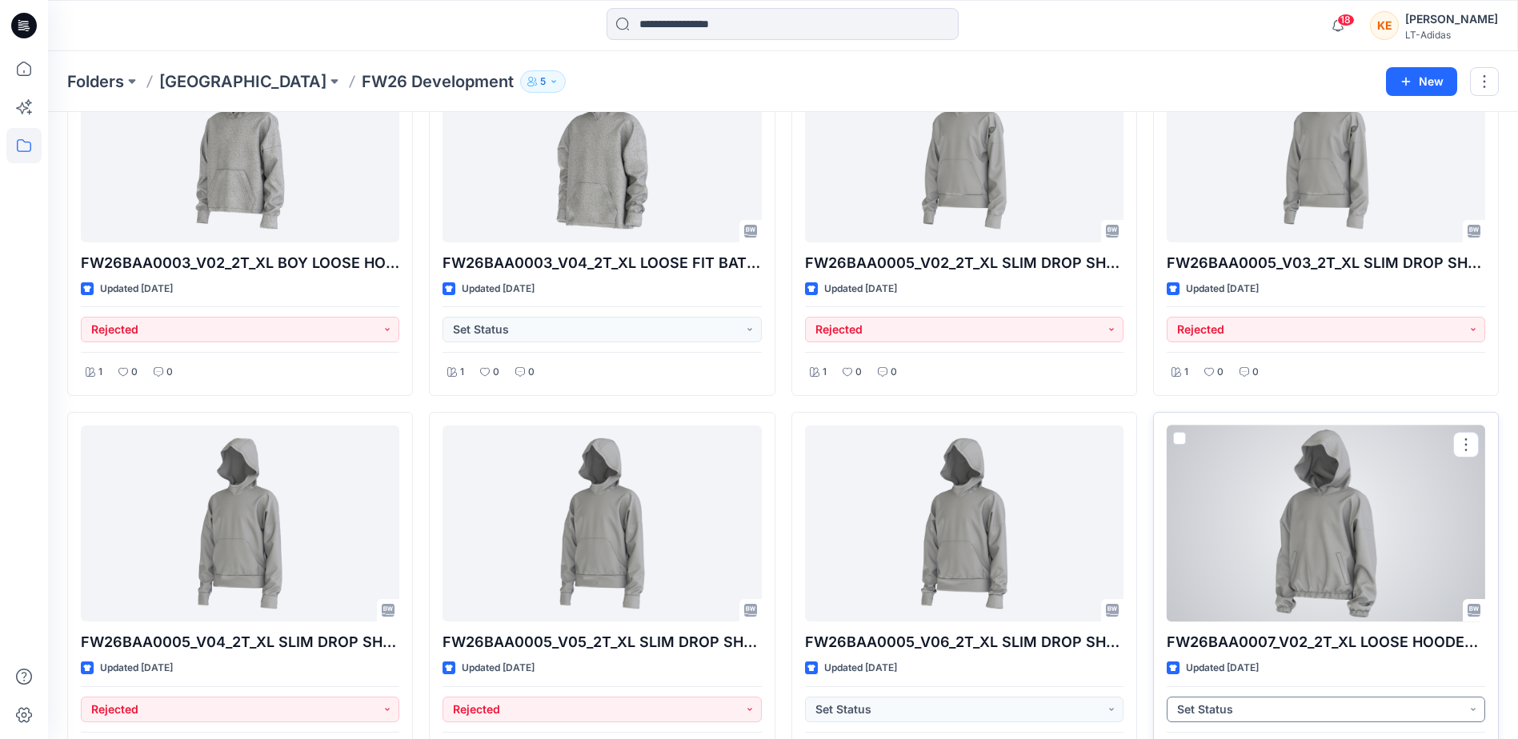
scroll to position [960, 0]
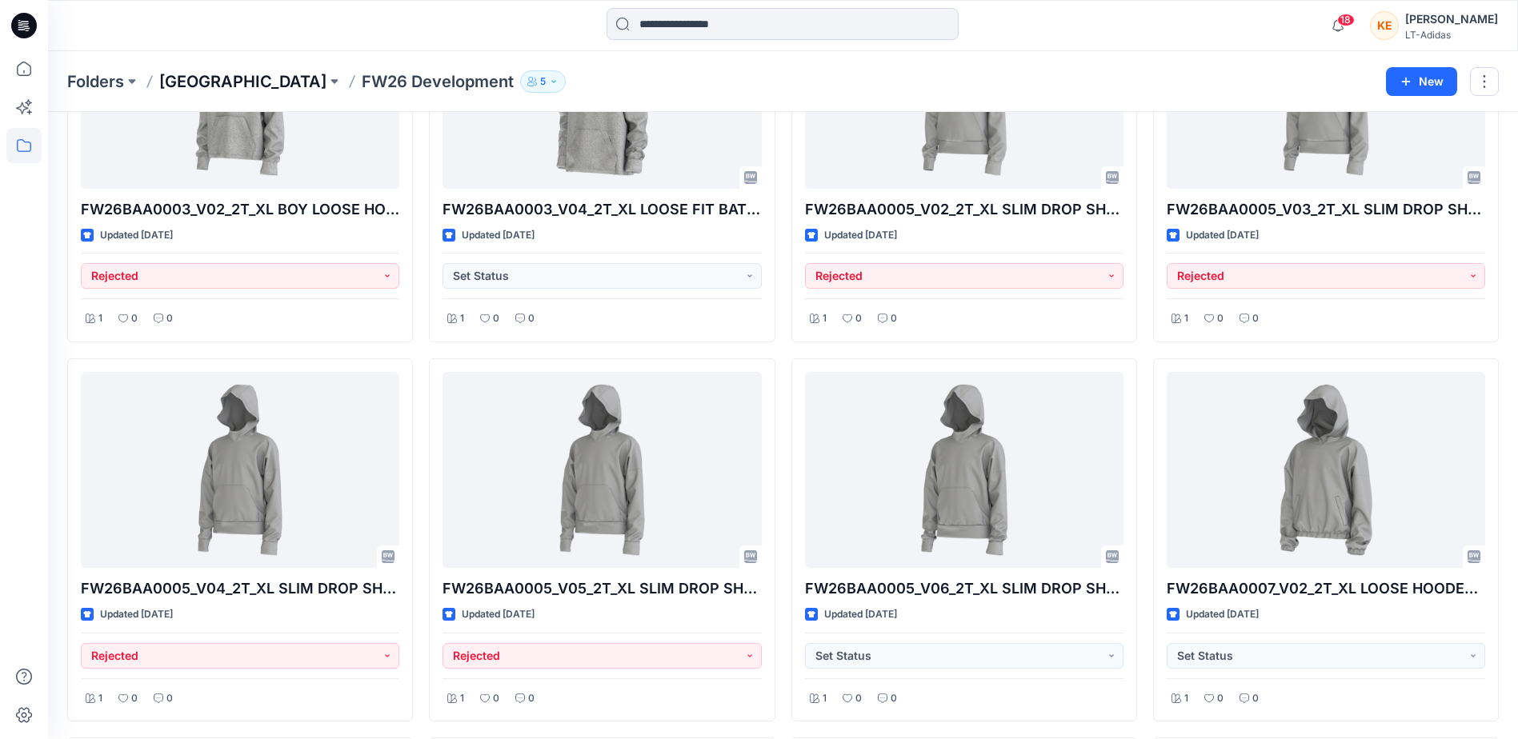
click at [182, 70] on p "[GEOGRAPHIC_DATA]" at bounding box center [242, 81] width 167 height 22
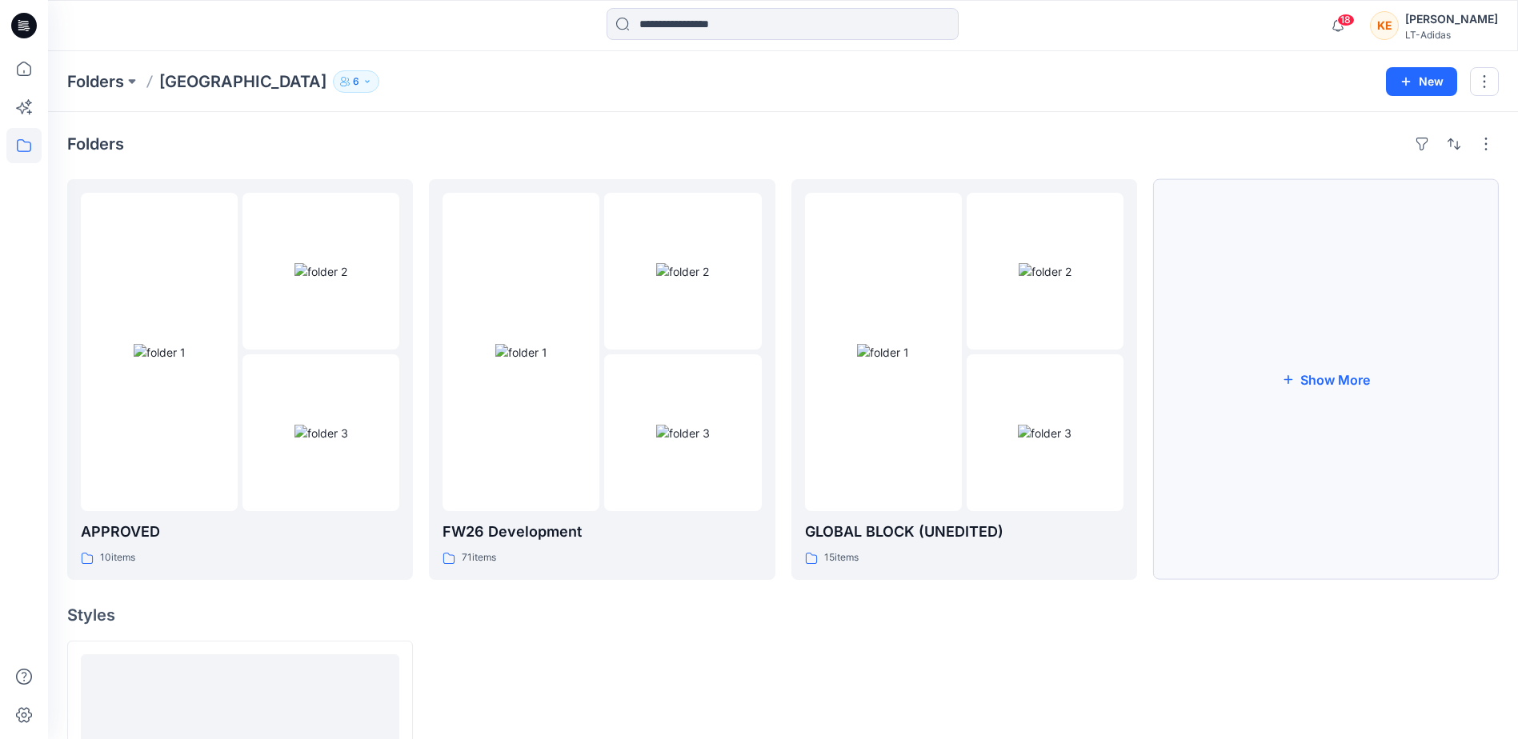
click at [1317, 399] on button "Show More" at bounding box center [1326, 379] width 346 height 401
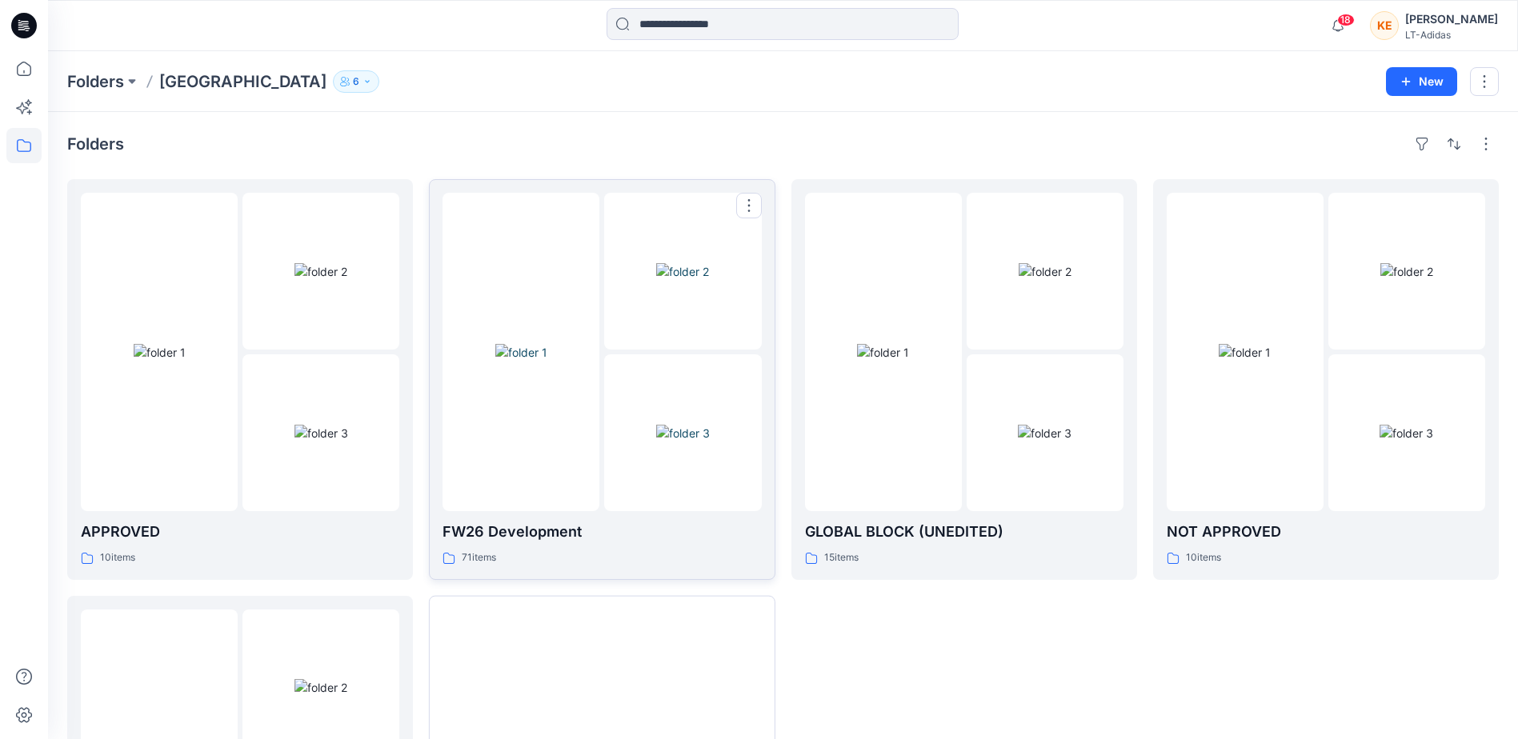
click at [579, 528] on p "FW26 Development" at bounding box center [602, 532] width 319 height 22
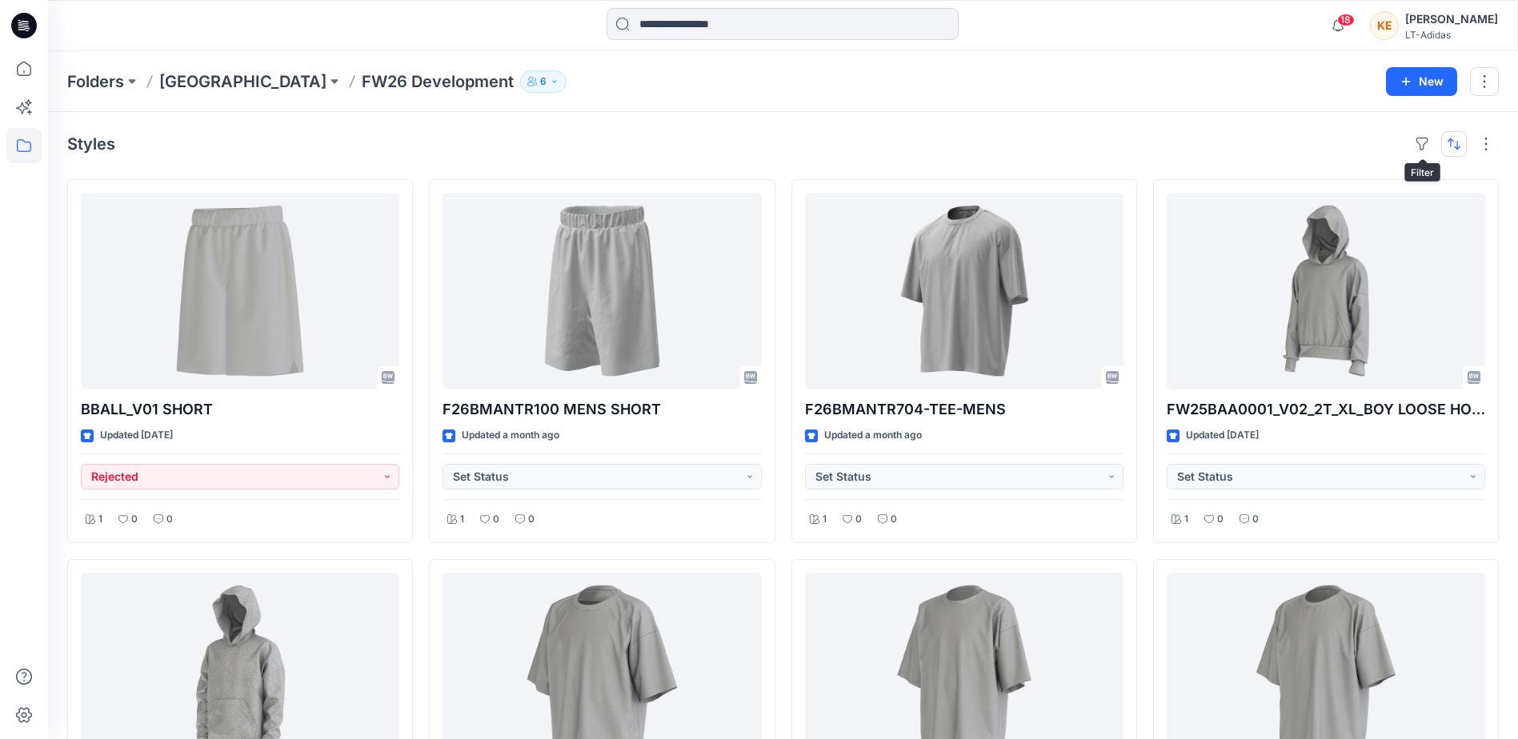
click at [1445, 146] on button "button" at bounding box center [1454, 144] width 26 height 26
click at [1402, 177] on p "Last update" at bounding box center [1400, 184] width 101 height 17
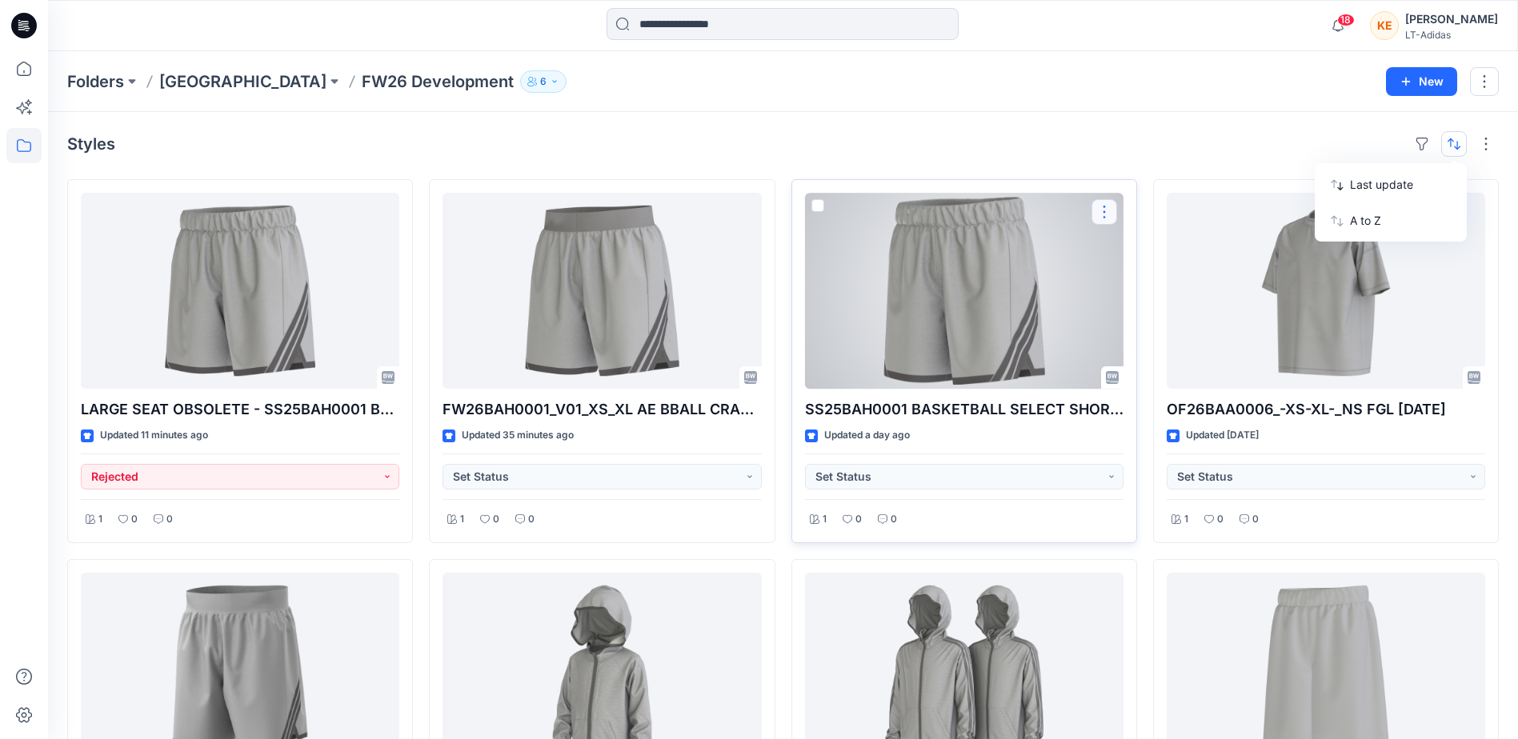
click at [1100, 210] on button "button" at bounding box center [1105, 212] width 26 height 26
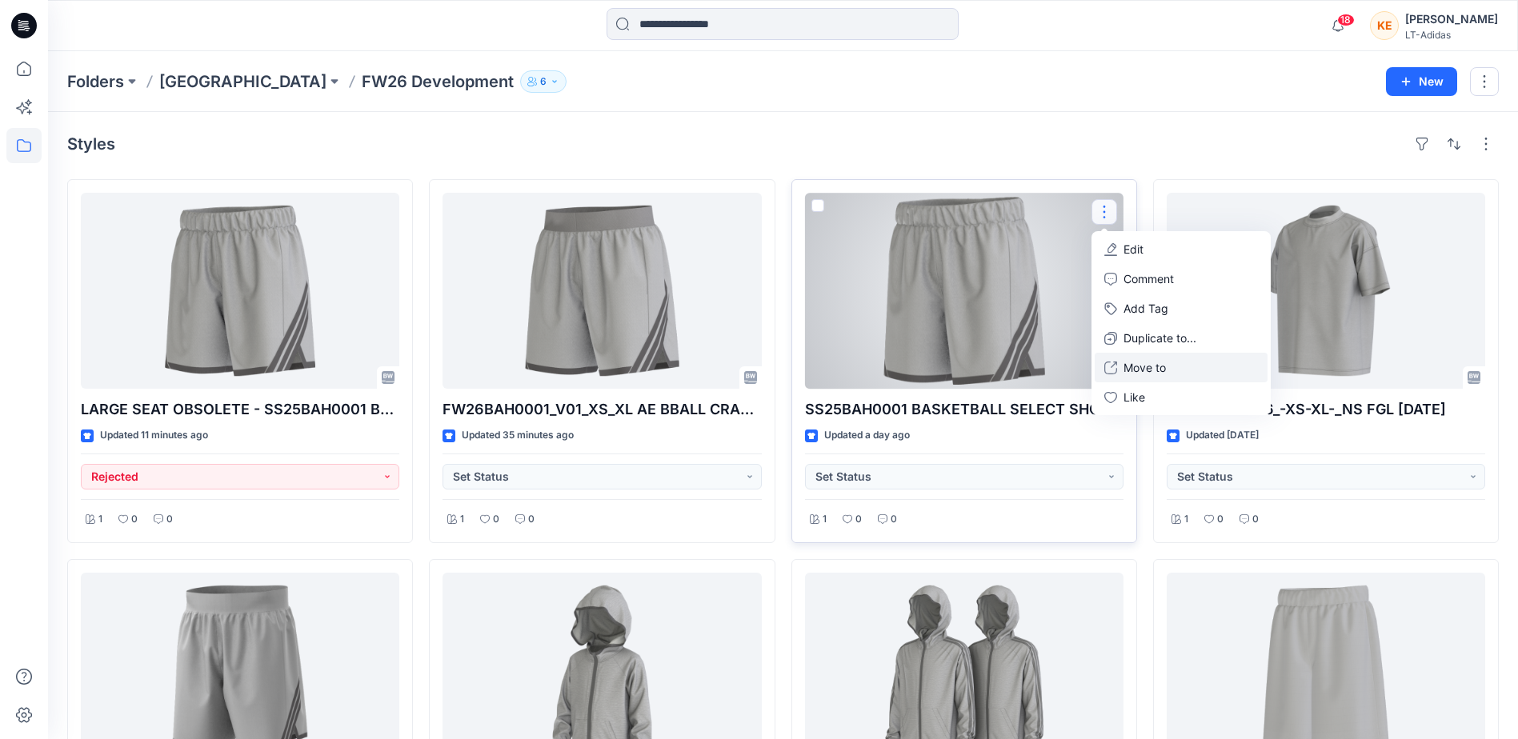
click at [1139, 371] on p "Move to" at bounding box center [1145, 367] width 42 height 17
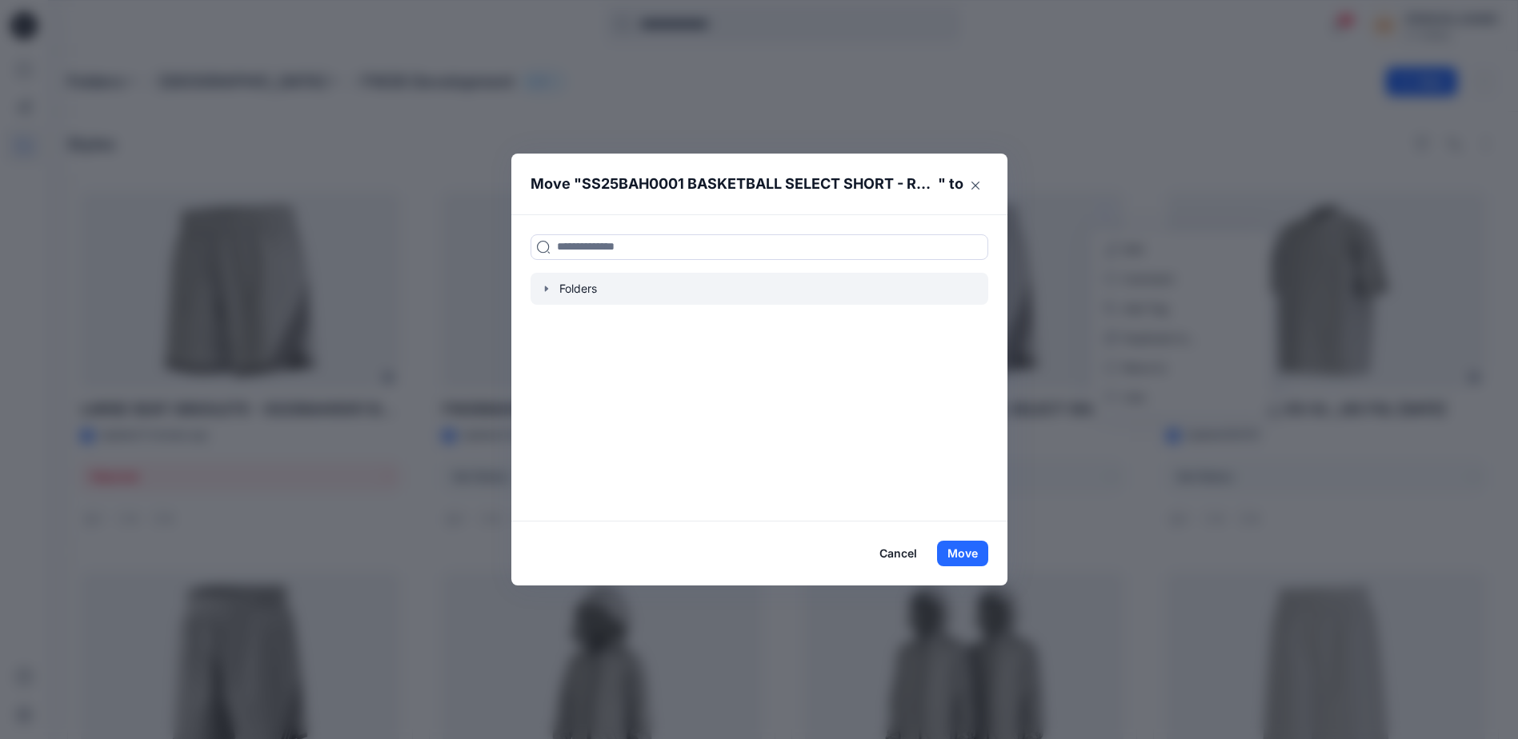
click at [547, 289] on icon "button" at bounding box center [545, 289] width 3 height 6
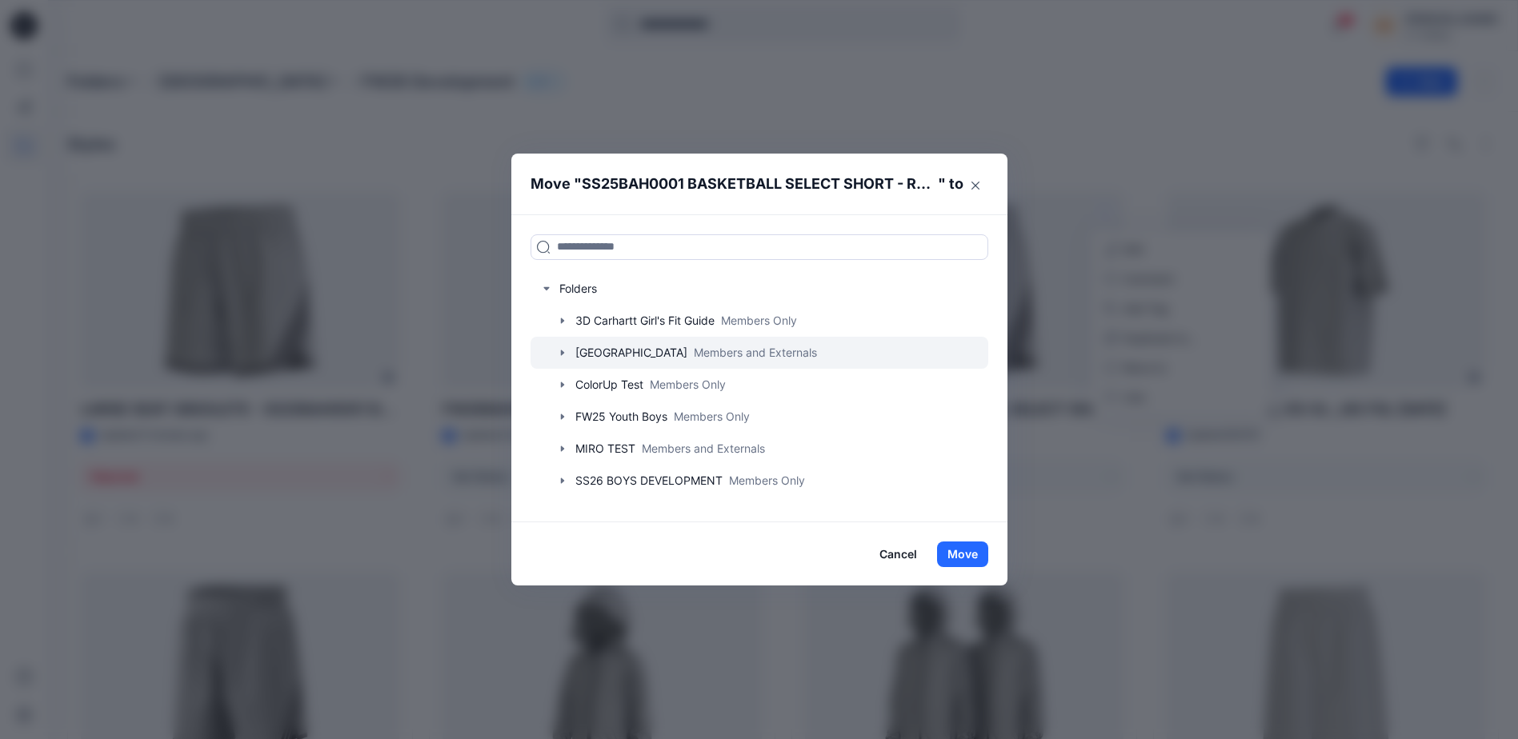
click at [569, 354] on icon "button" at bounding box center [562, 353] width 13 height 13
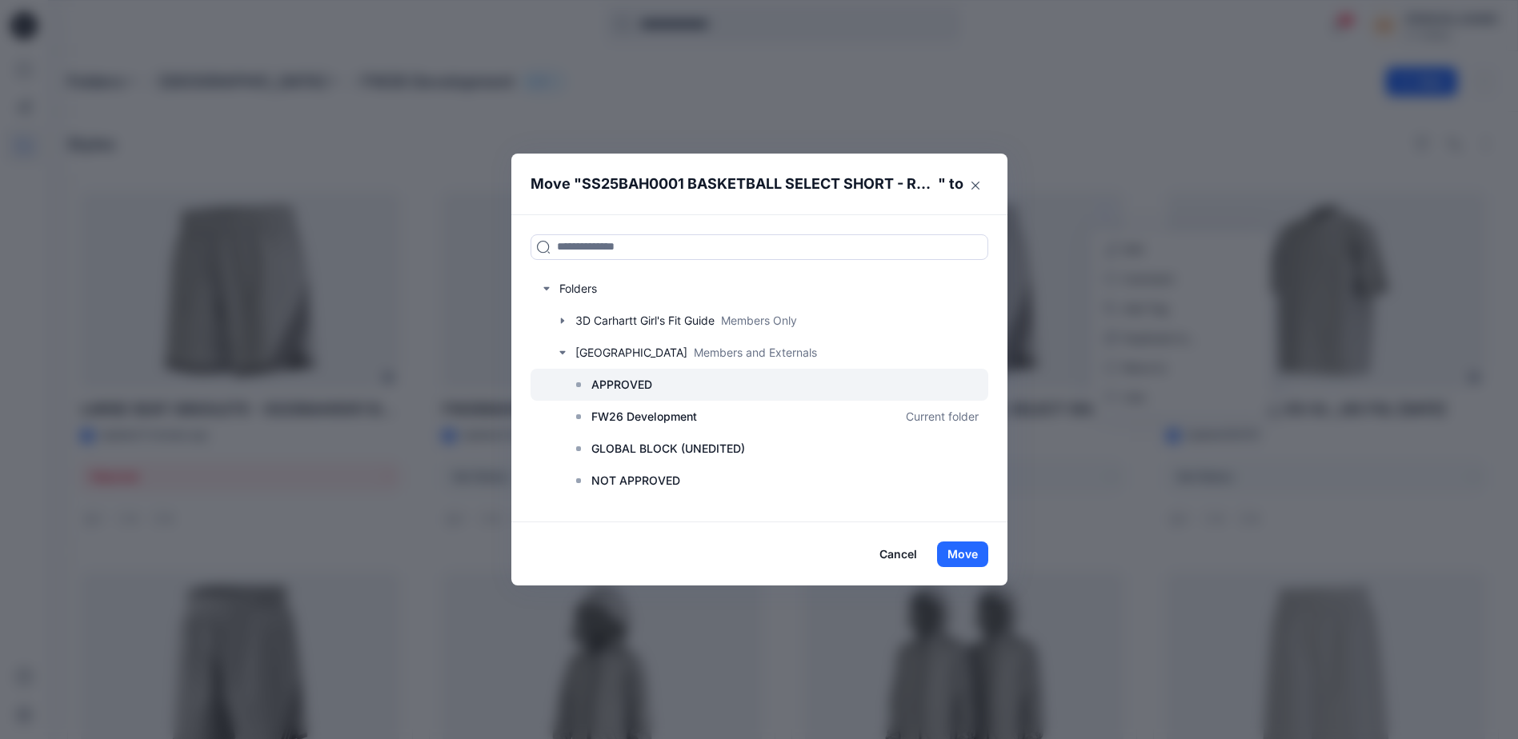
click at [699, 388] on div at bounding box center [760, 385] width 458 height 32
click at [971, 549] on button "Move" at bounding box center [962, 555] width 51 height 26
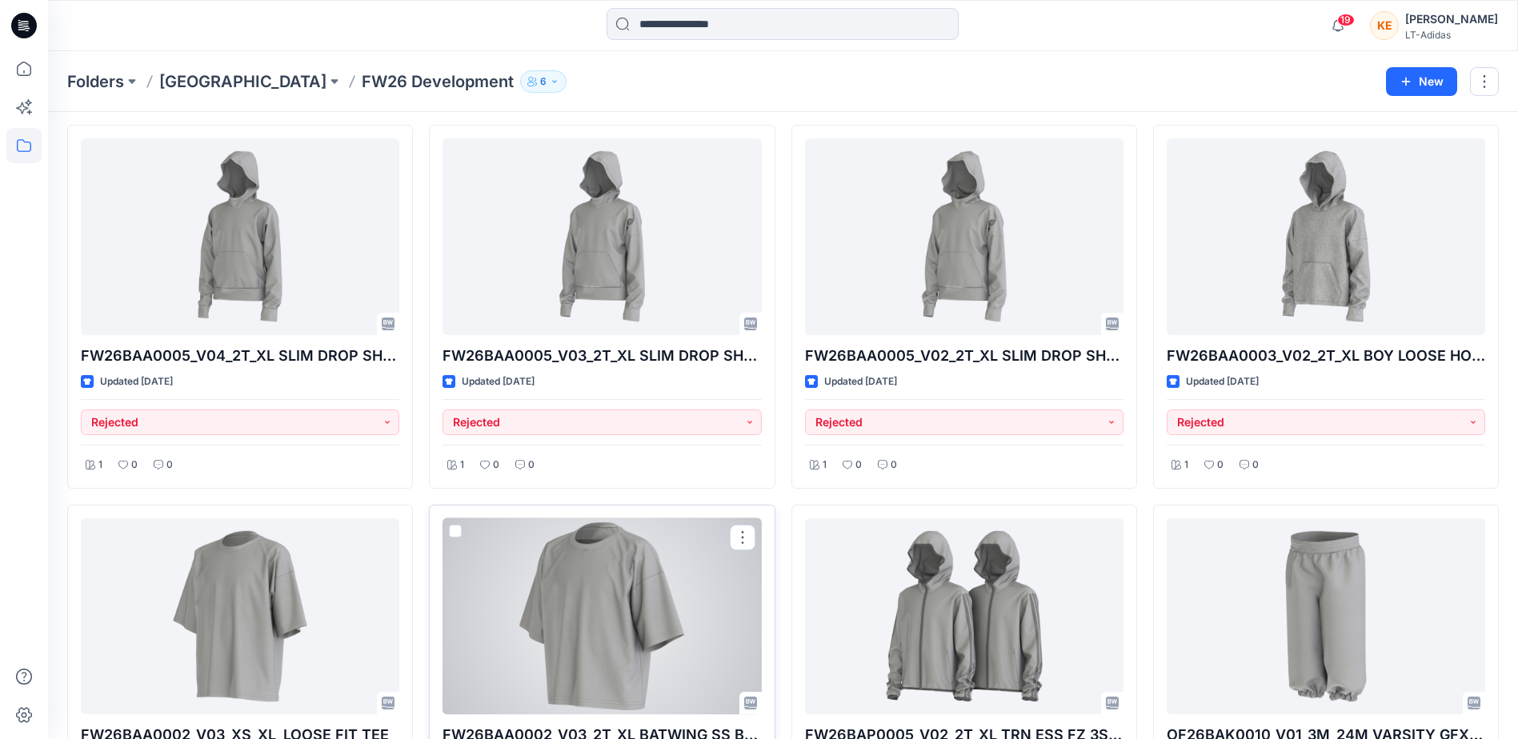
scroll to position [1539, 0]
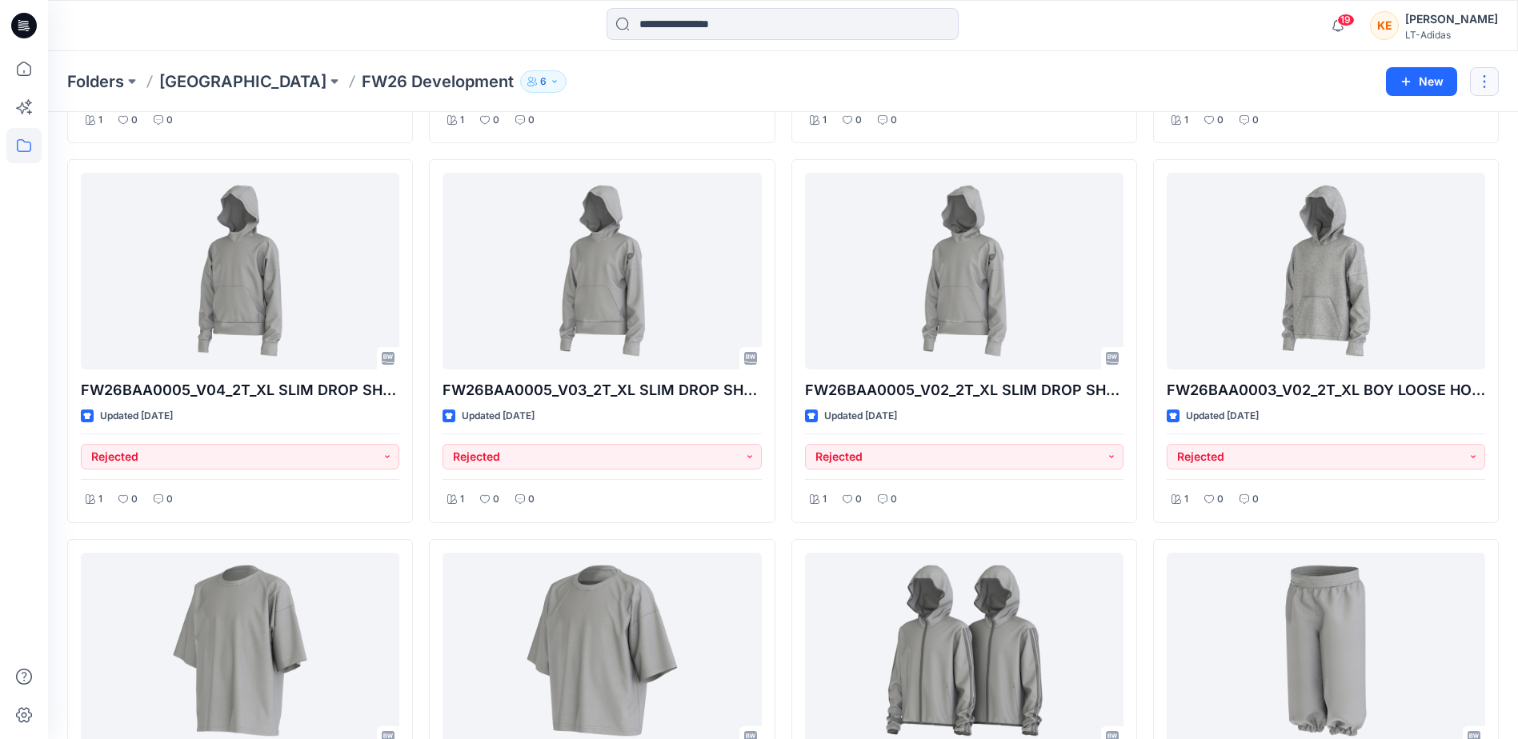
click at [1480, 82] on button "button" at bounding box center [1484, 81] width 29 height 29
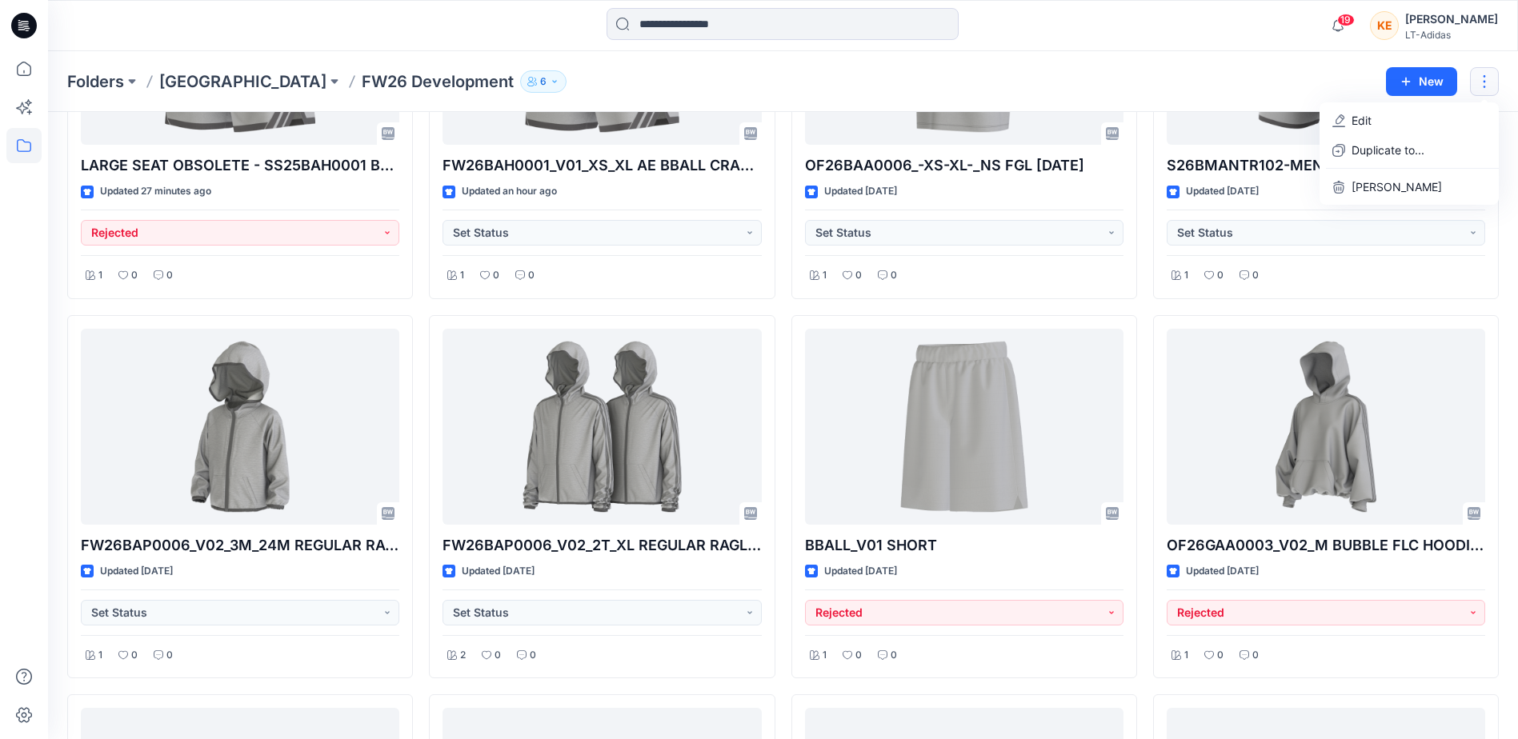
scroll to position [194, 0]
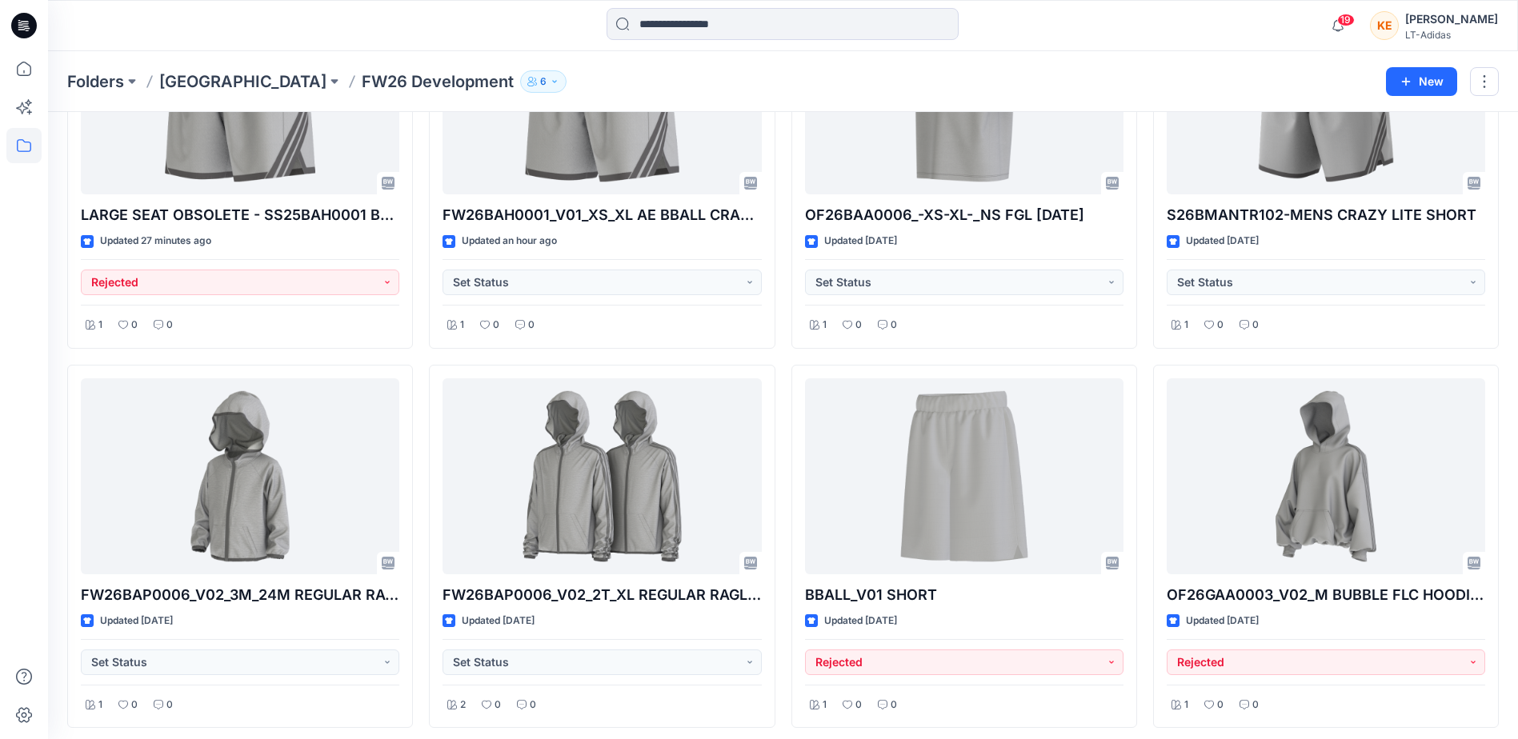
click at [1217, 72] on div "[GEOGRAPHIC_DATA] FW26 Development 6" at bounding box center [720, 81] width 1307 height 22
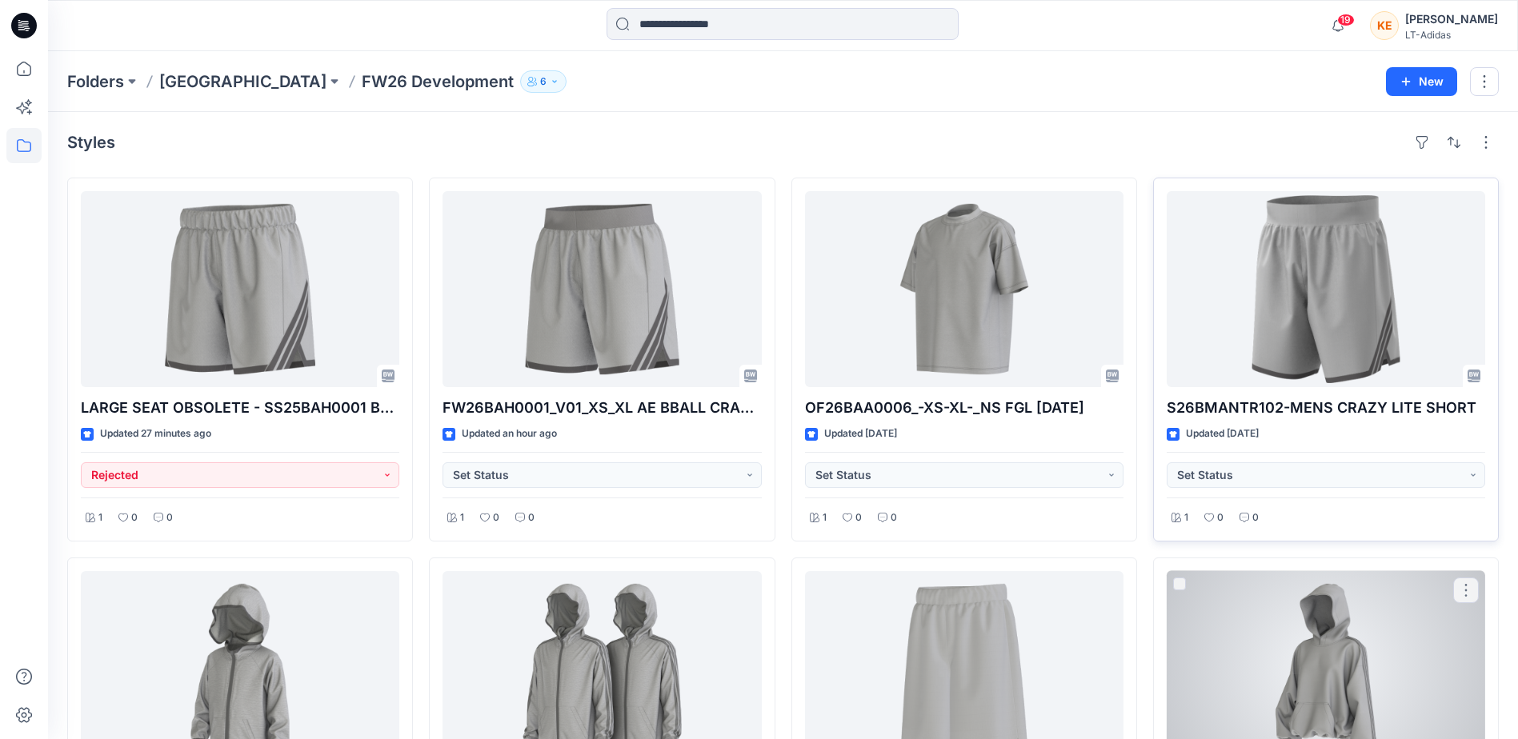
scroll to position [0, 0]
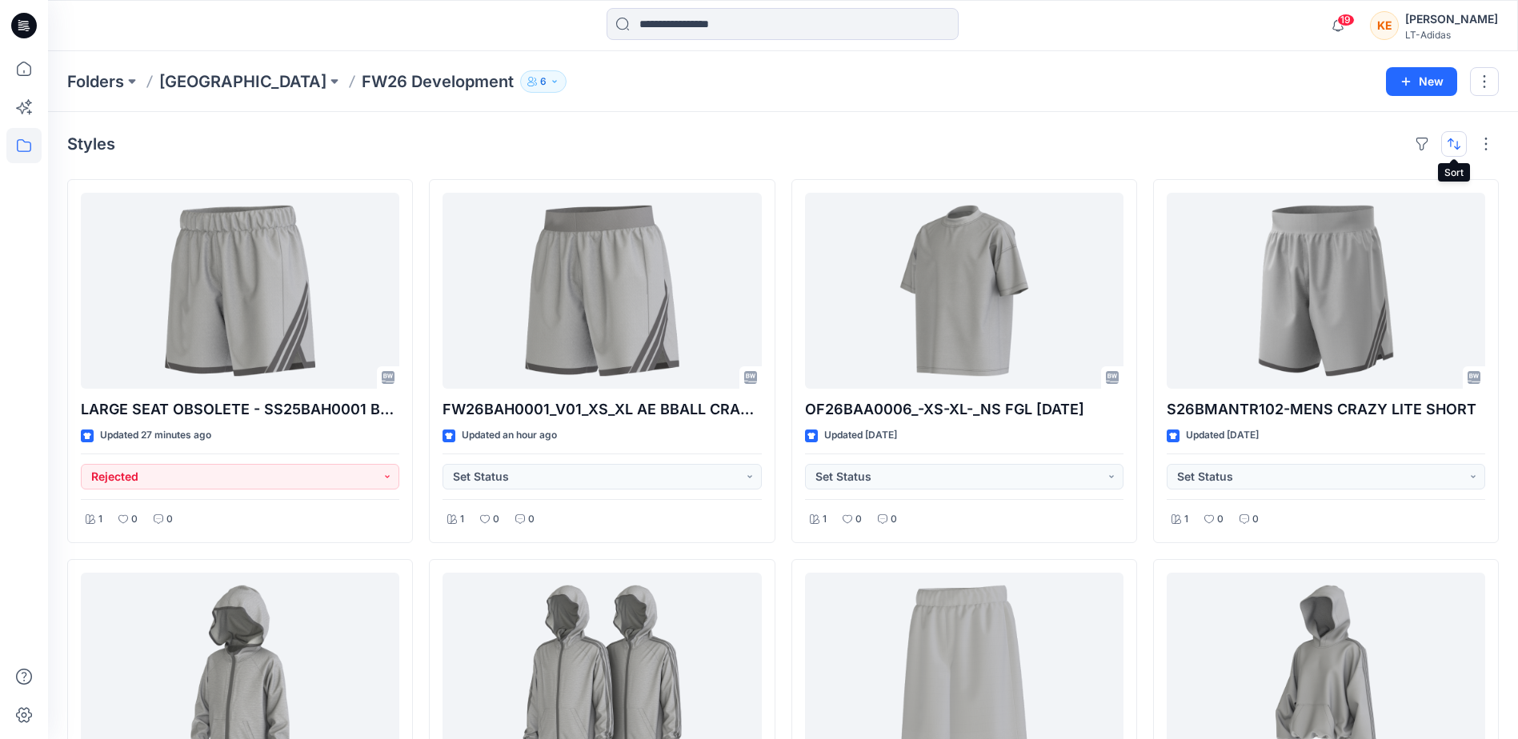
click at [1451, 134] on button "button" at bounding box center [1454, 144] width 26 height 26
click at [1359, 216] on p "A to Z" at bounding box center [1400, 220] width 101 height 17
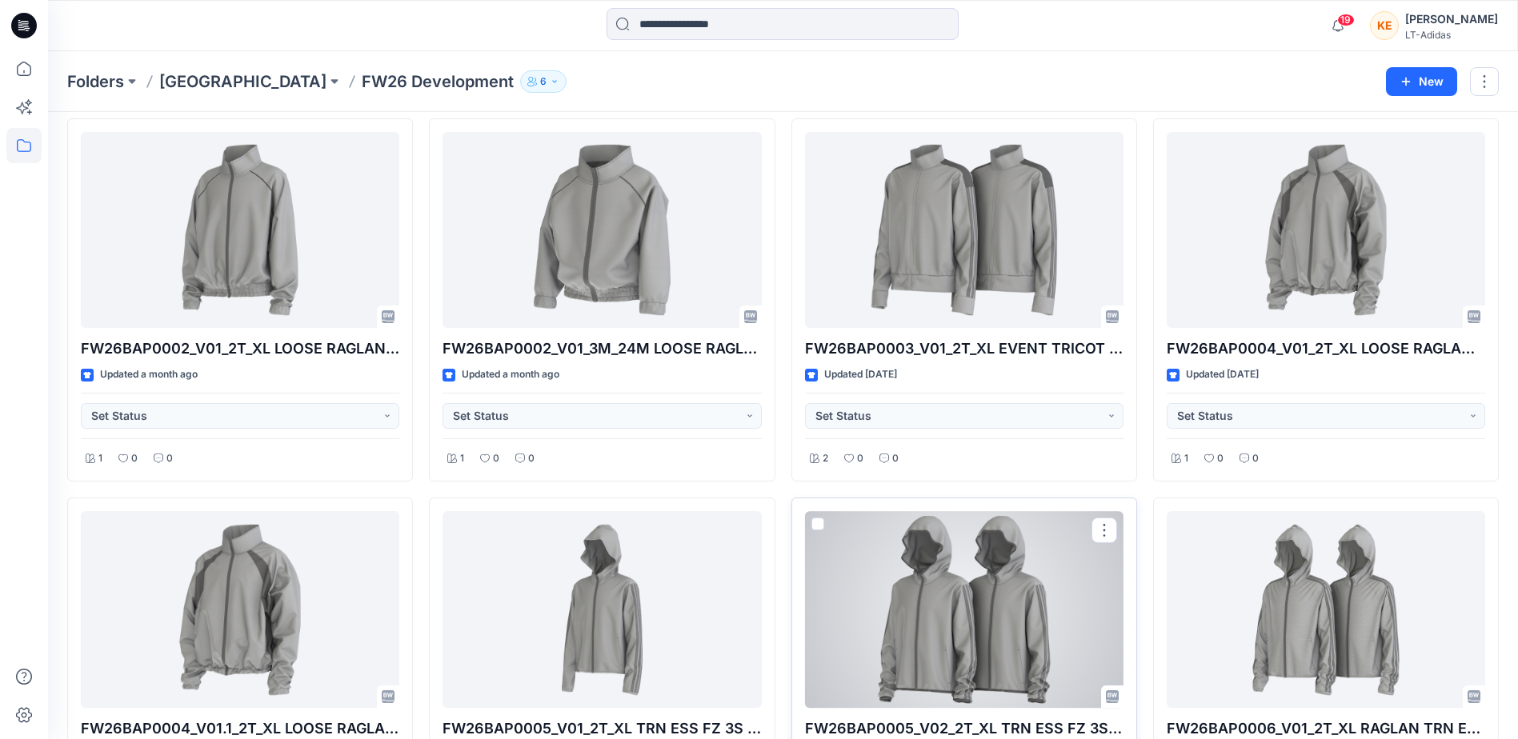
scroll to position [3799, 0]
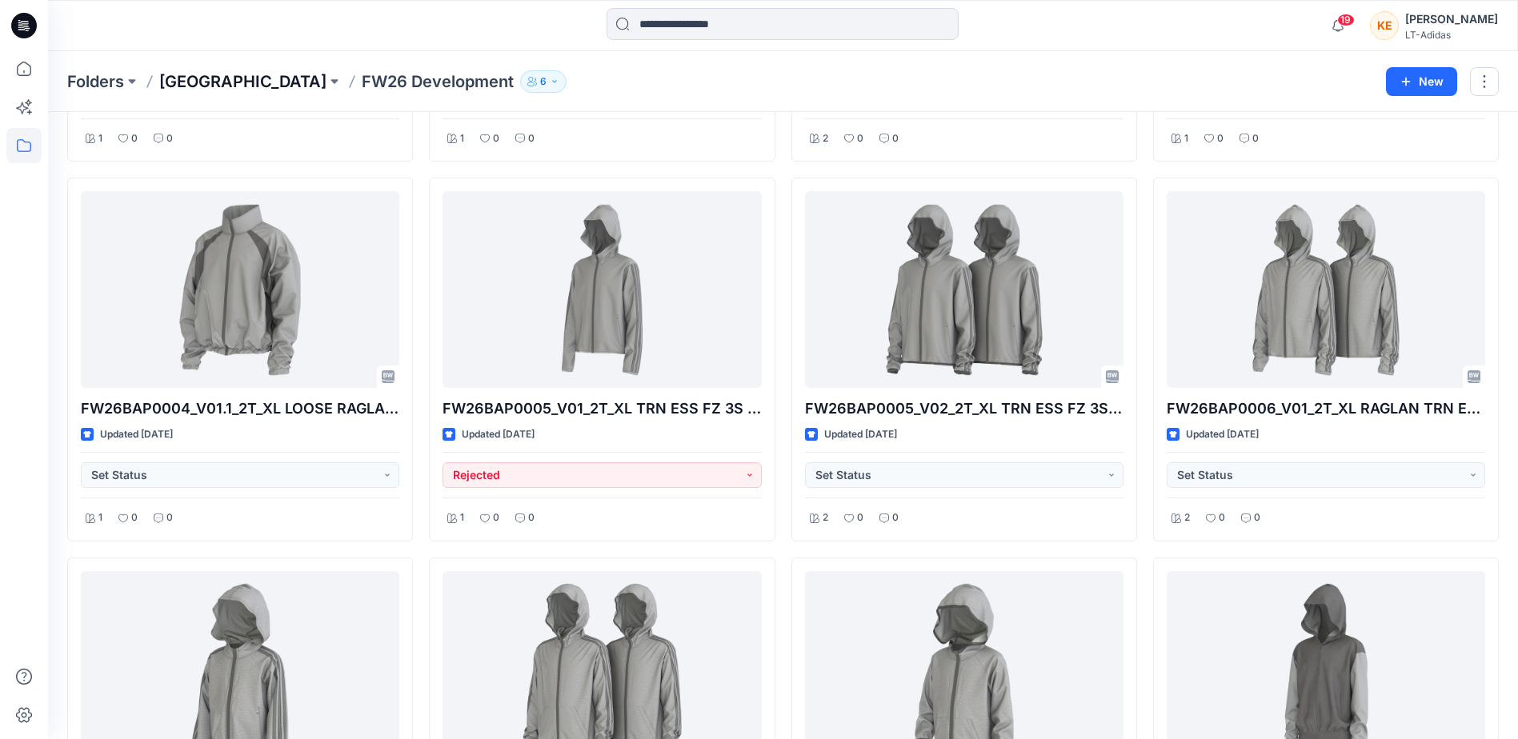
click at [227, 80] on p "[GEOGRAPHIC_DATA]" at bounding box center [242, 81] width 167 height 22
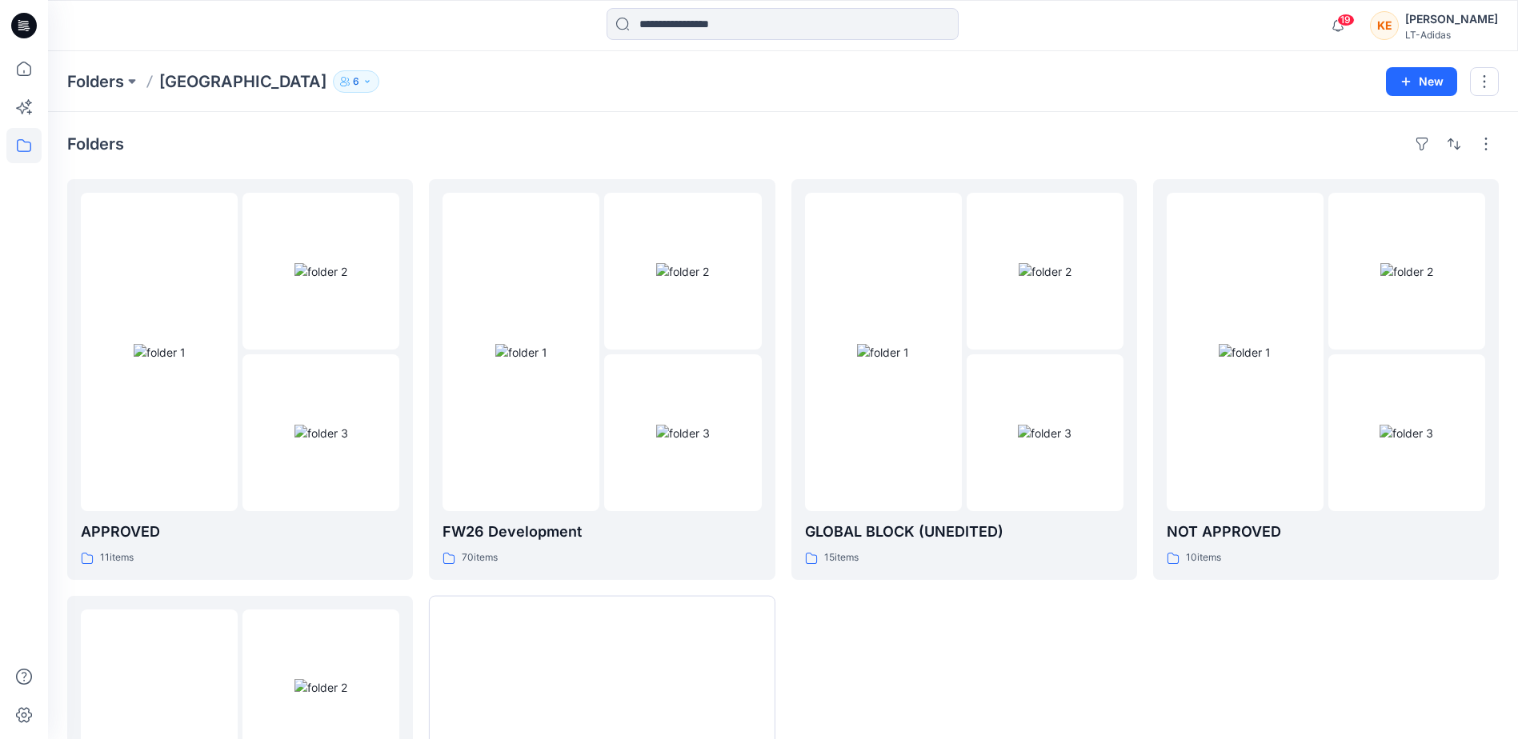
click at [203, 76] on p "[GEOGRAPHIC_DATA]" at bounding box center [242, 81] width 167 height 22
click at [363, 83] on icon "button" at bounding box center [368, 82] width 10 height 10
